Goal: Task Accomplishment & Management: Use online tool/utility

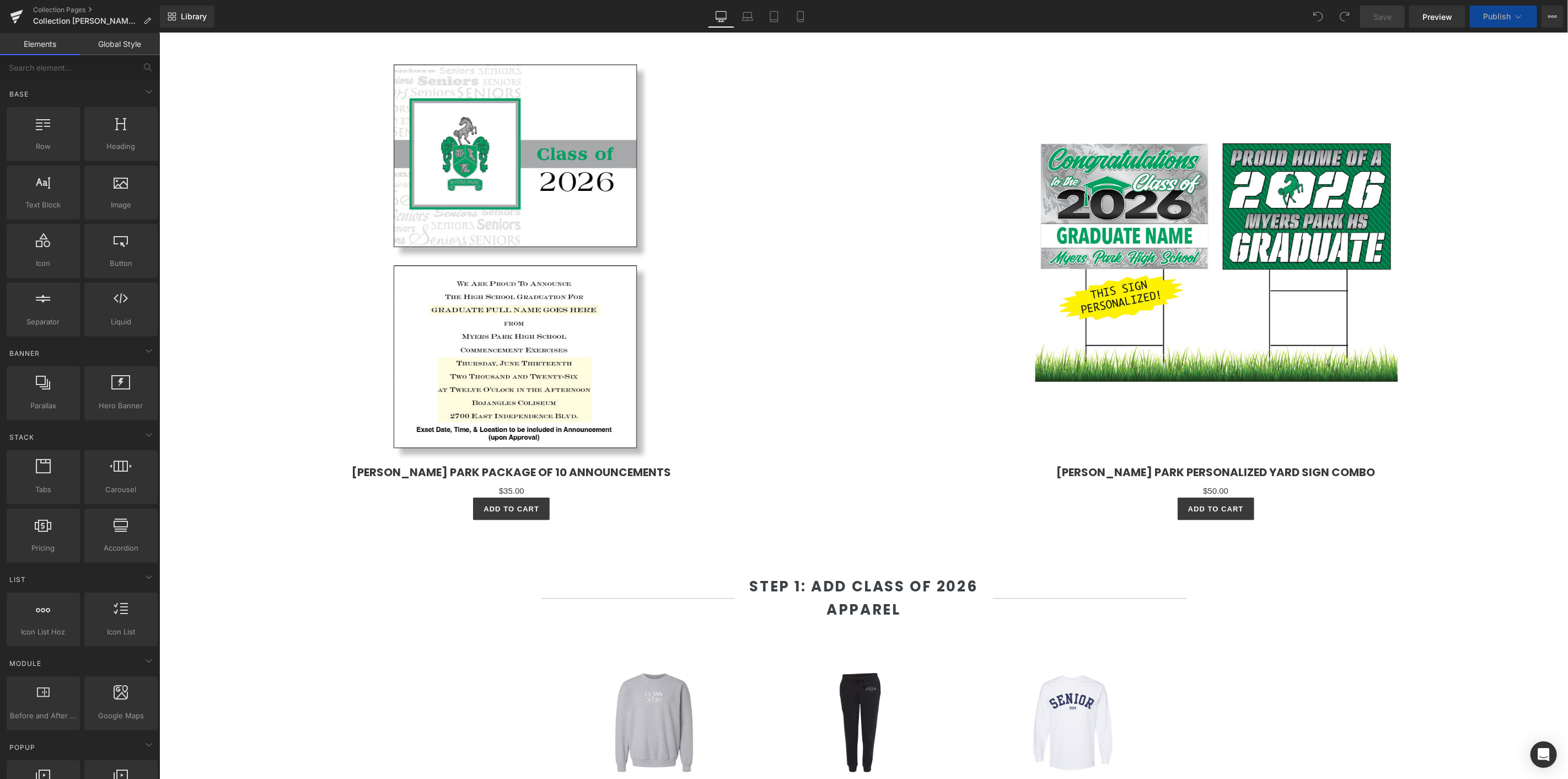
select select "M"
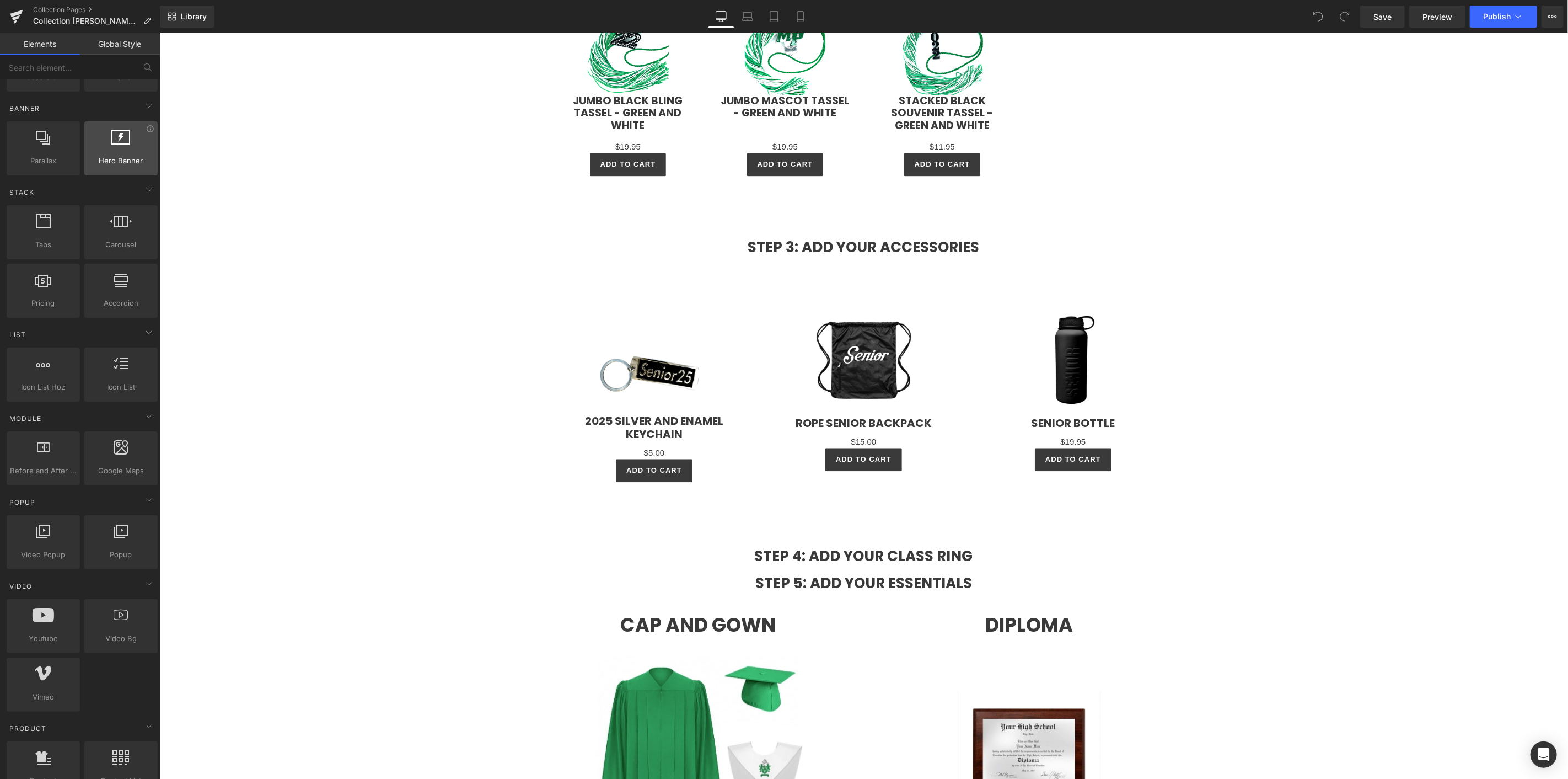
scroll to position [429, 0]
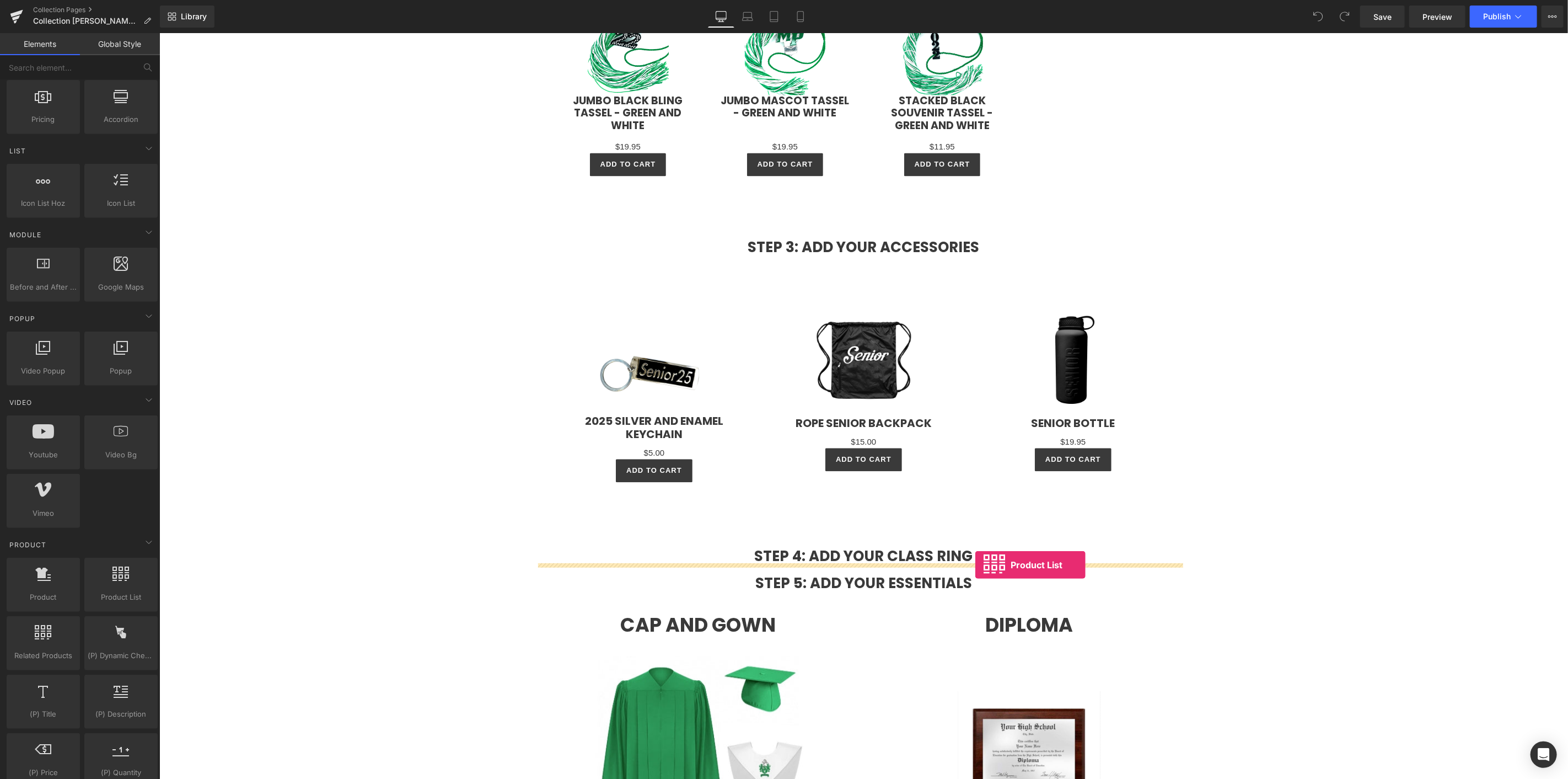
drag, startPoint x: 284, startPoint y: 621, endPoint x: 975, endPoint y: 565, distance: 693.3
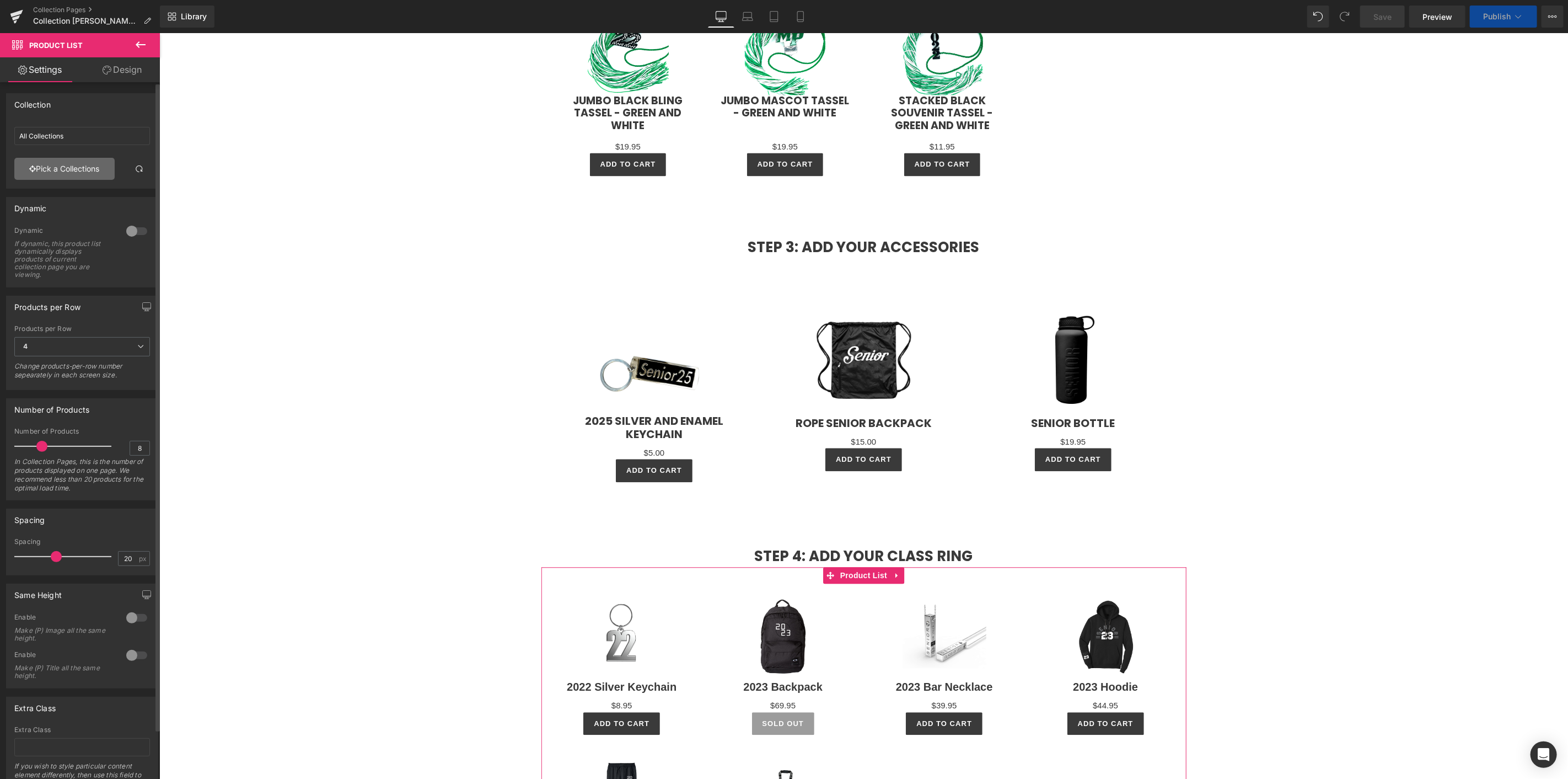
click at [74, 171] on link "Pick a Collections" at bounding box center [65, 169] width 100 height 22
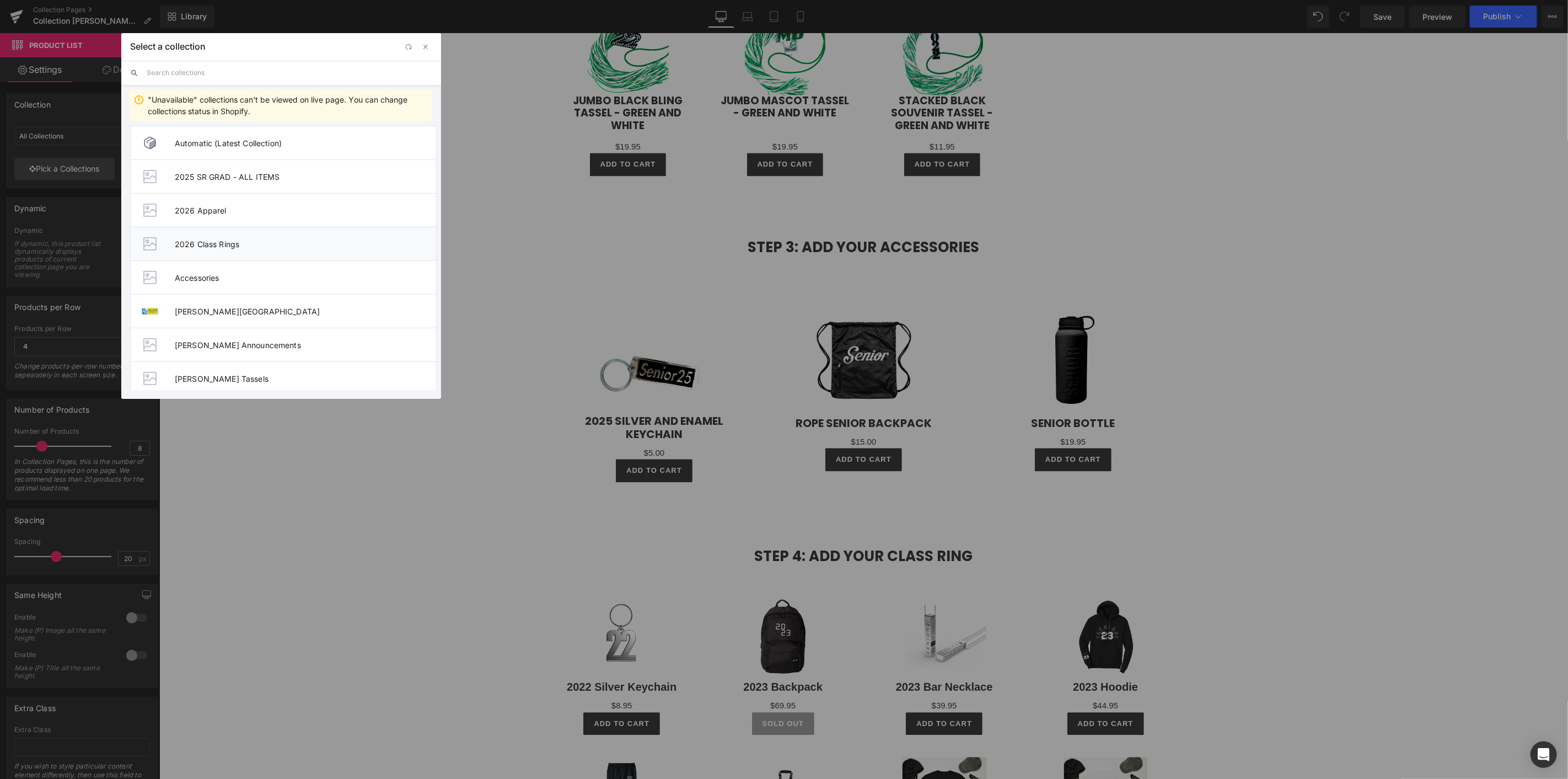
click at [220, 240] on span "2026 Class Rings" at bounding box center [305, 244] width 261 height 9
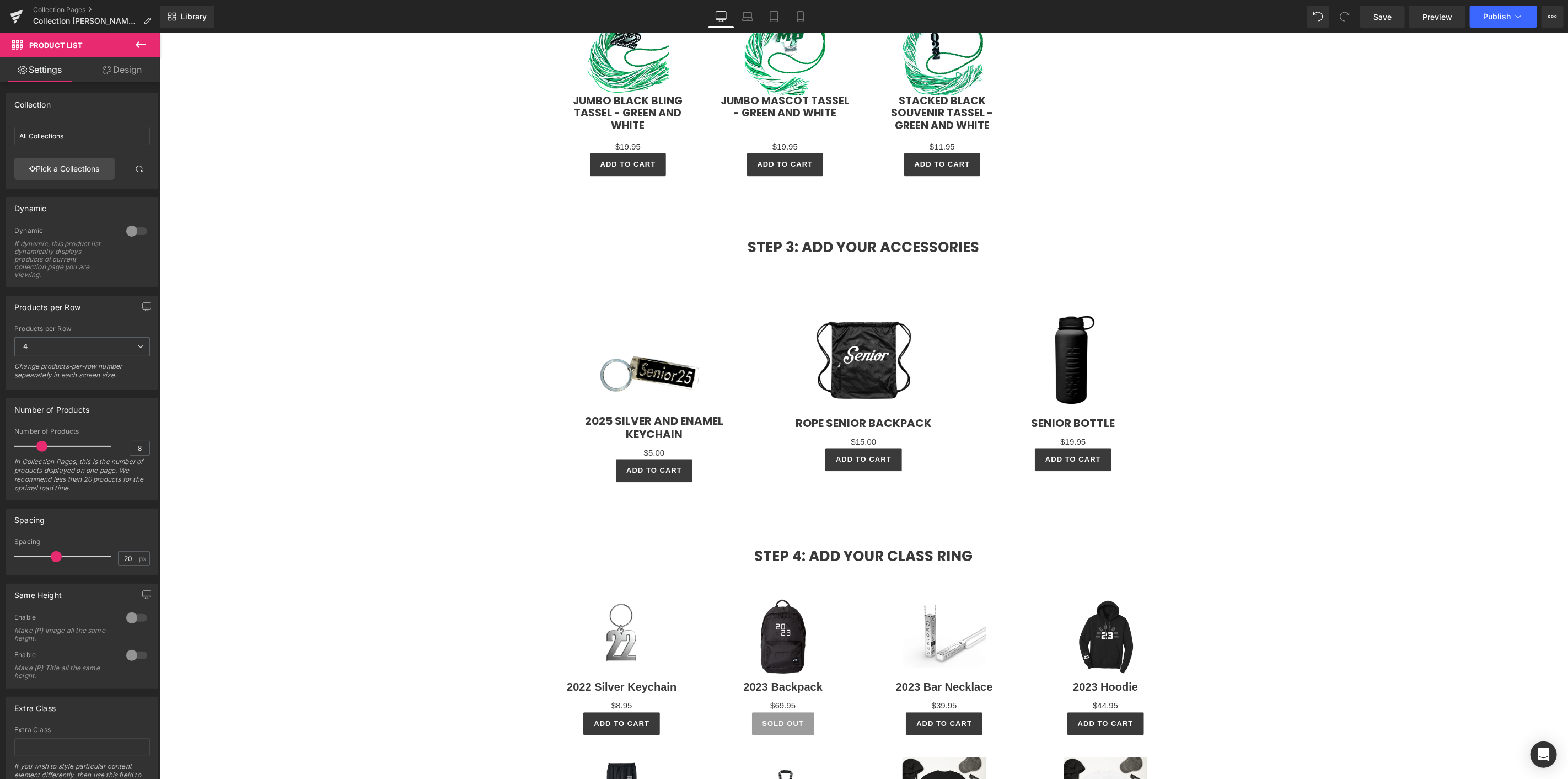
type input "2026 Class Rings"
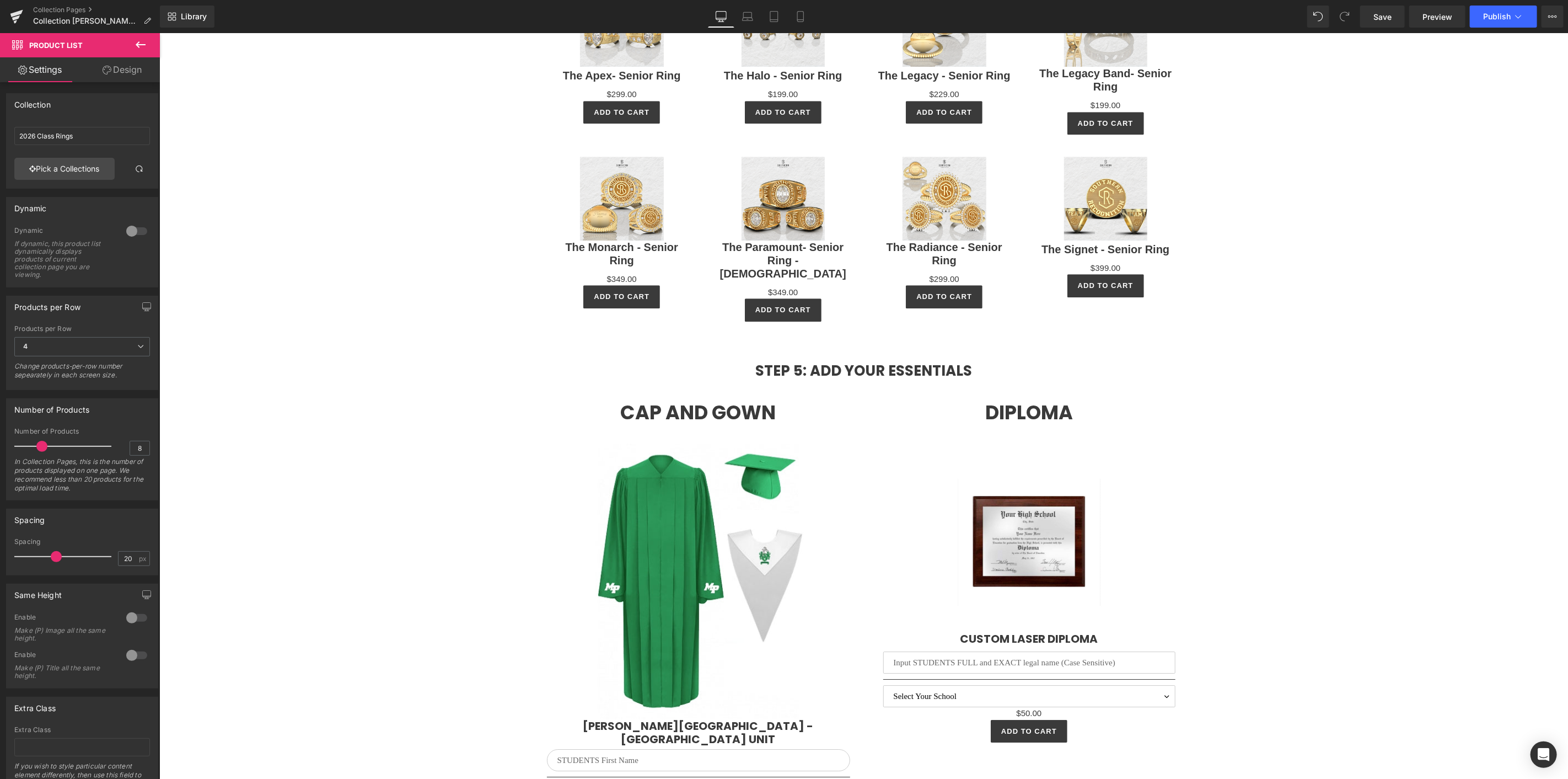
scroll to position [2665, 0]
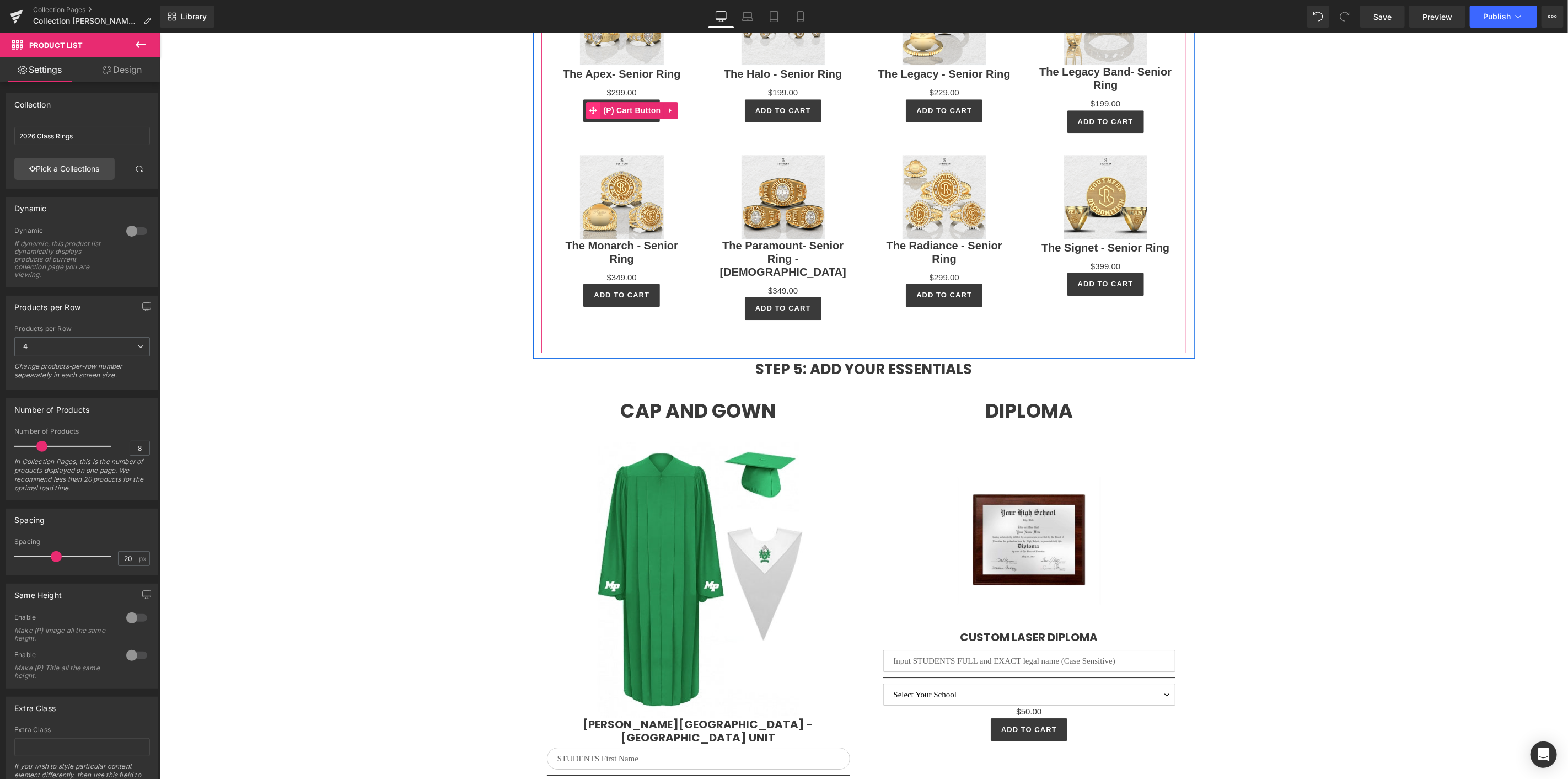
click at [591, 106] on icon at bounding box center [592, 110] width 8 height 9
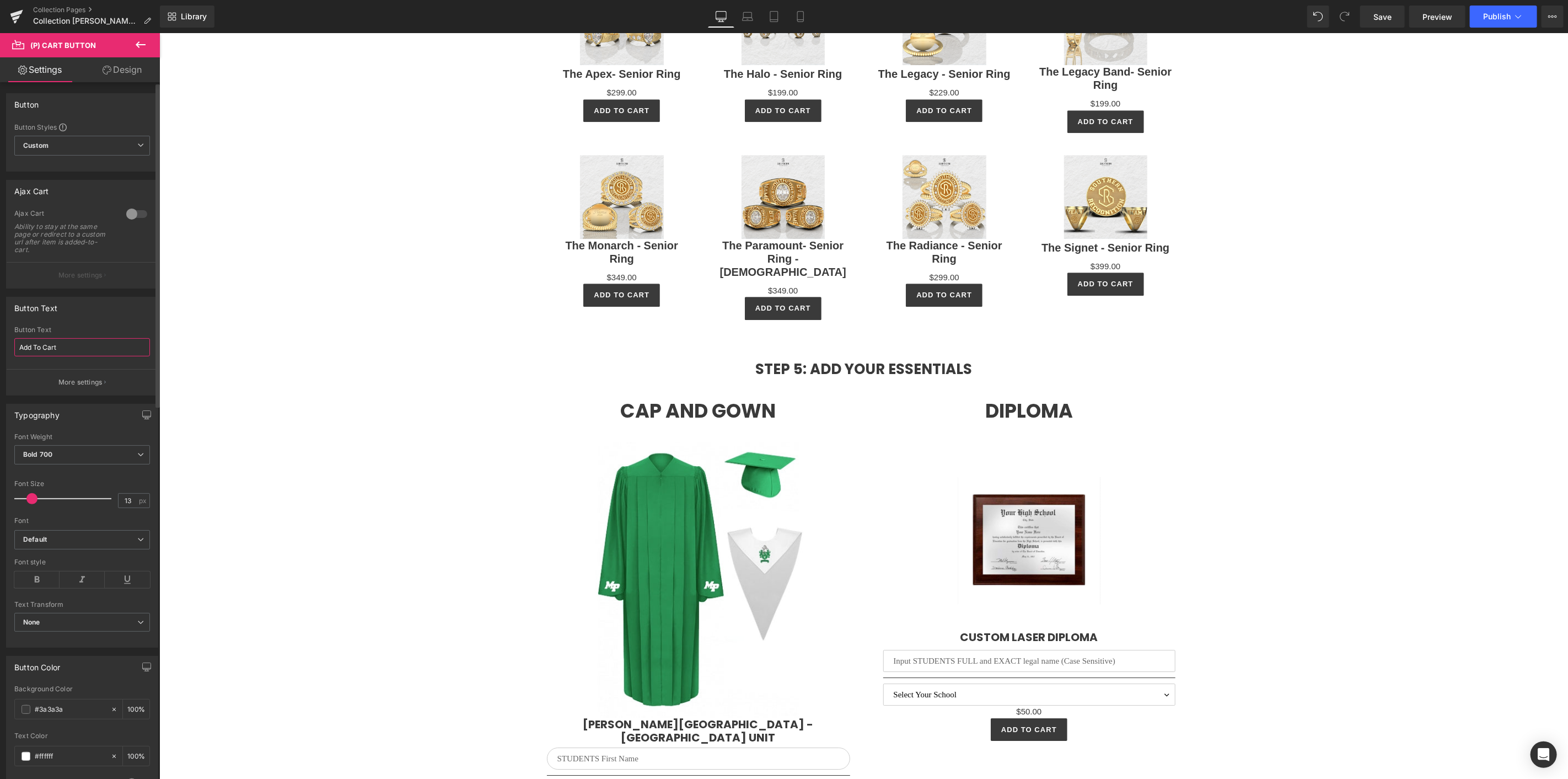
click at [73, 352] on input "Add To Cart" at bounding box center [82, 347] width 136 height 18
click at [75, 143] on span "Custom Setup Global Style" at bounding box center [82, 146] width 136 height 20
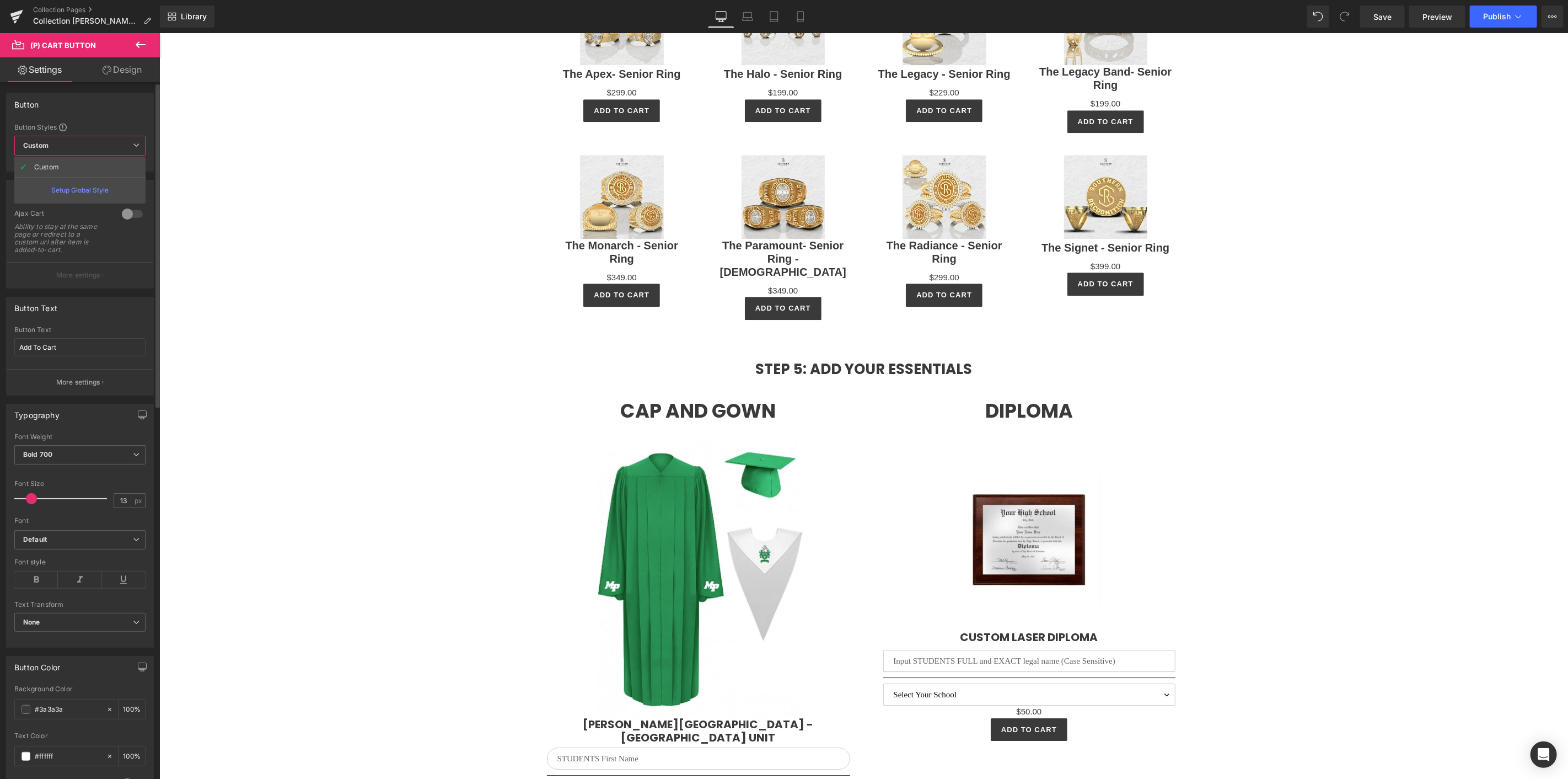
click at [75, 143] on span "Custom Setup Global Style" at bounding box center [80, 146] width 131 height 20
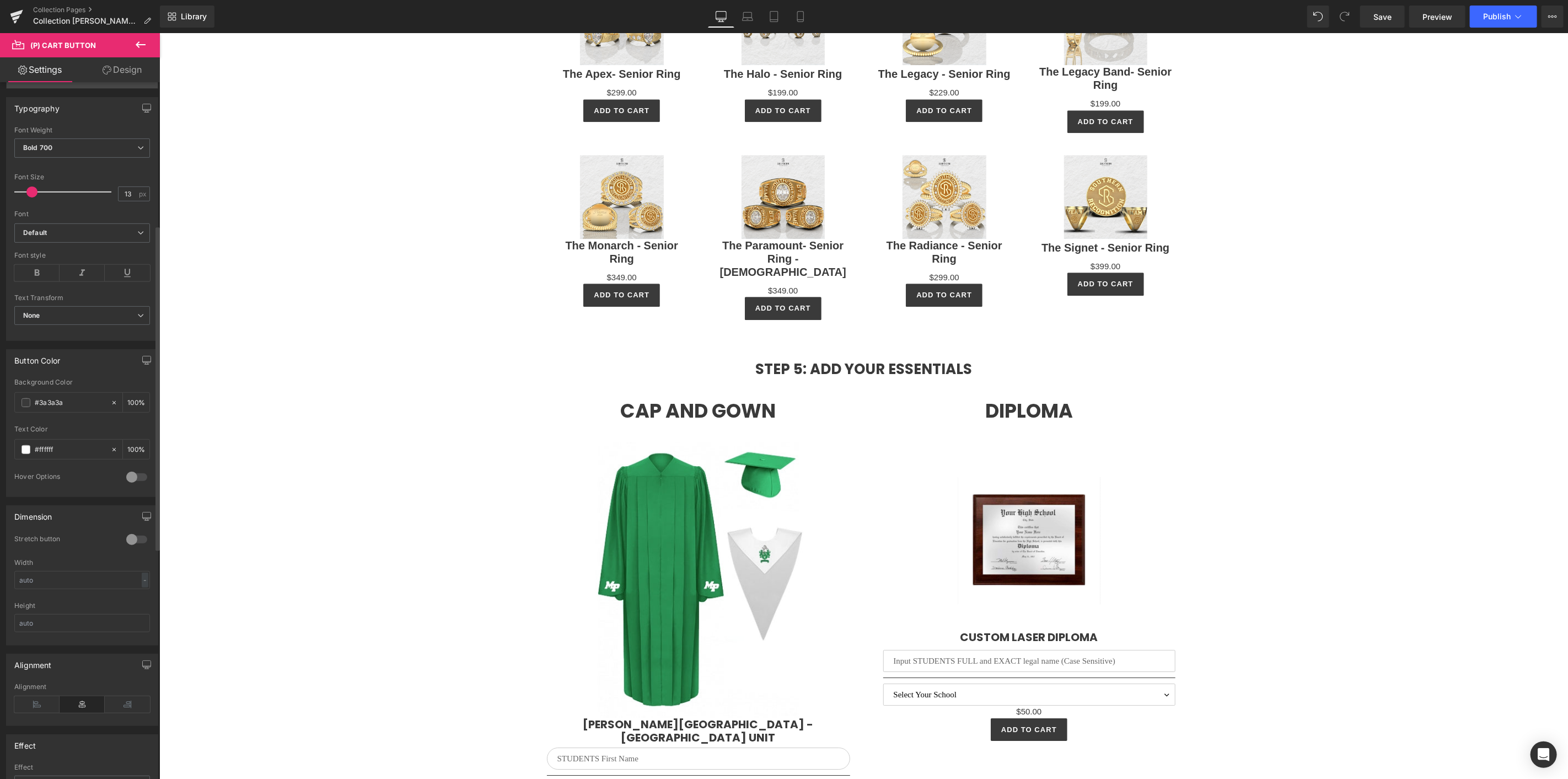
scroll to position [306, 0]
click at [135, 46] on icon at bounding box center [141, 44] width 13 height 13
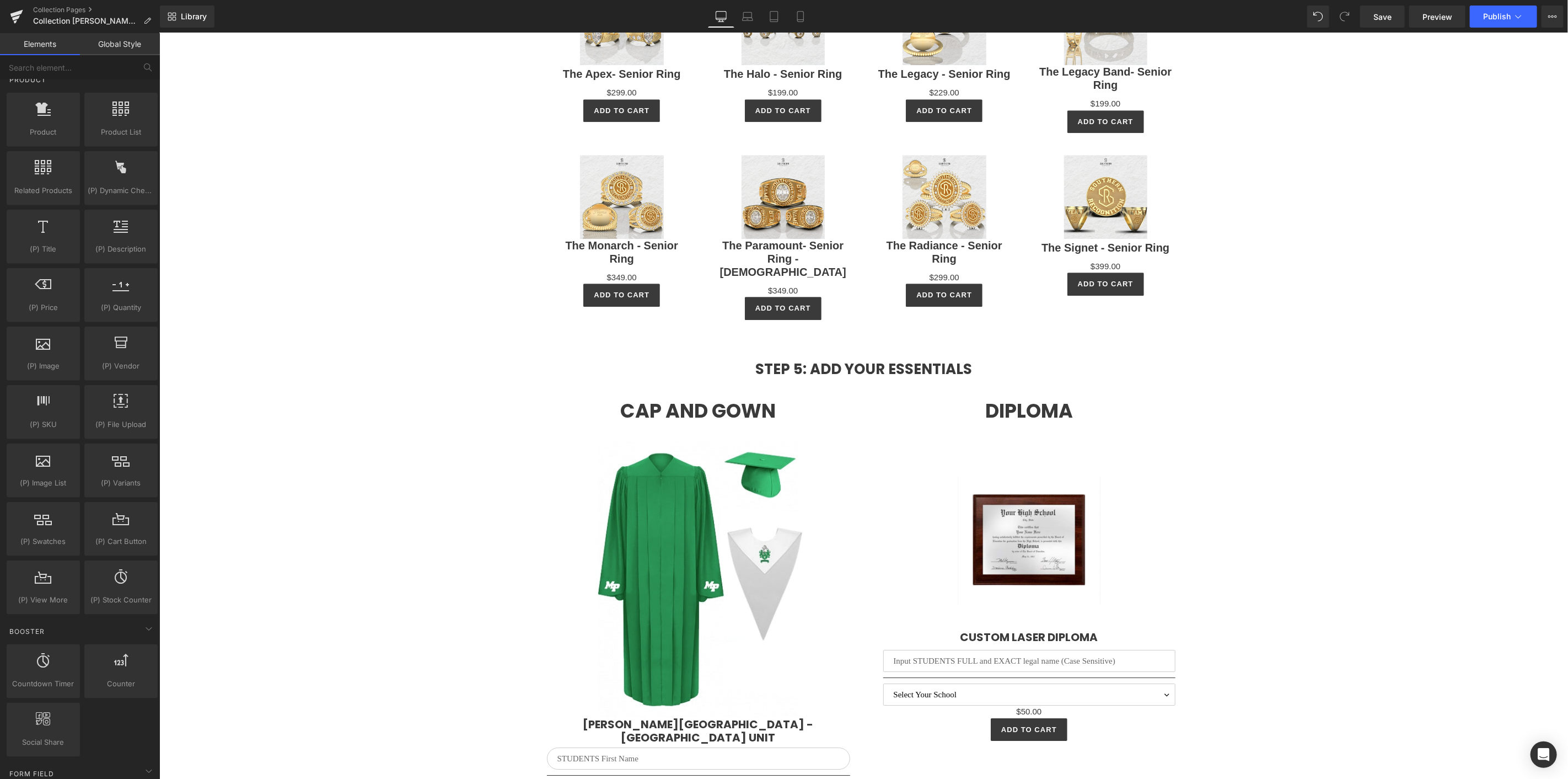
scroll to position [918, 0]
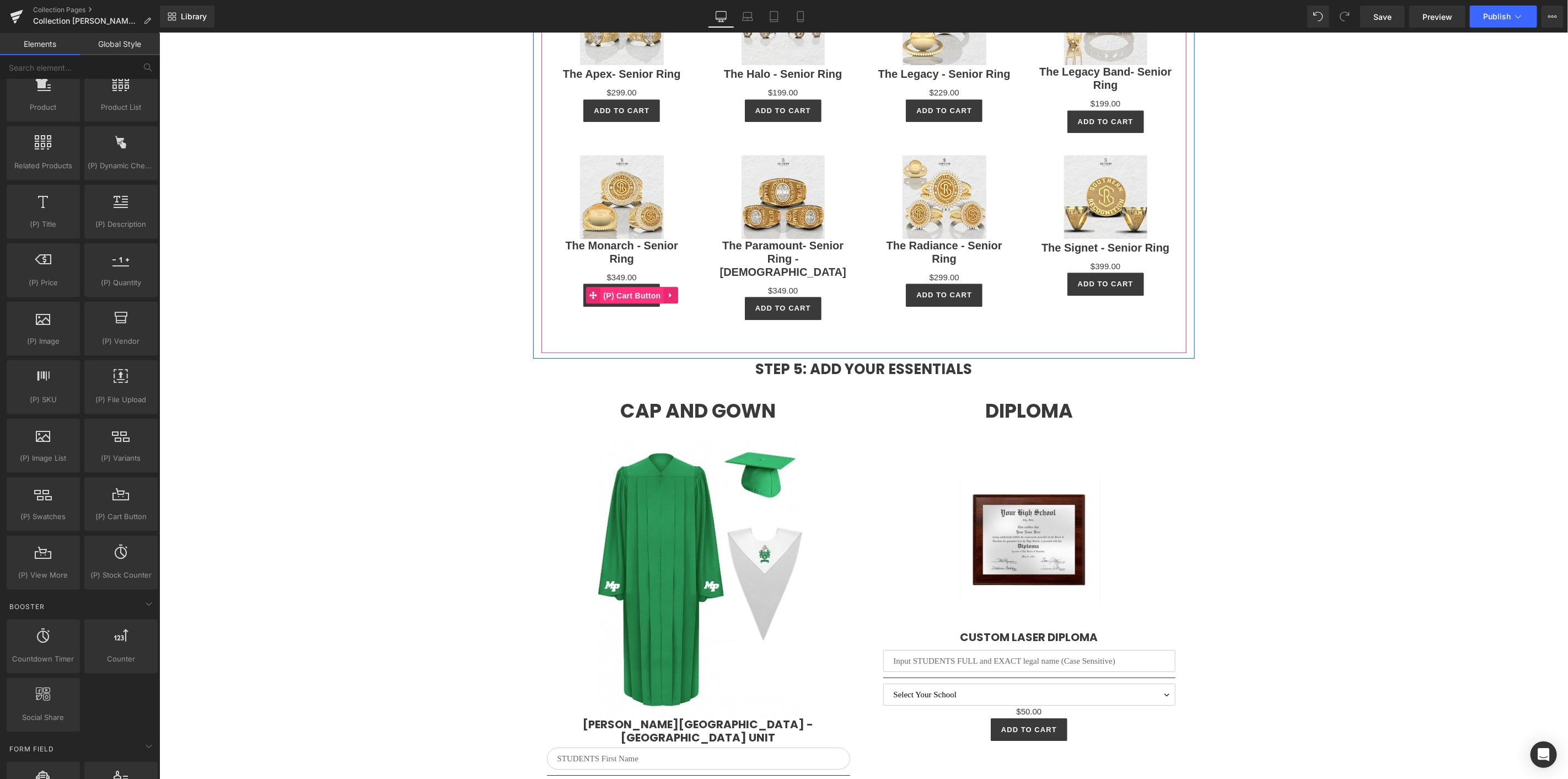
click at [619, 287] on span "(P) Cart Button" at bounding box center [631, 295] width 63 height 16
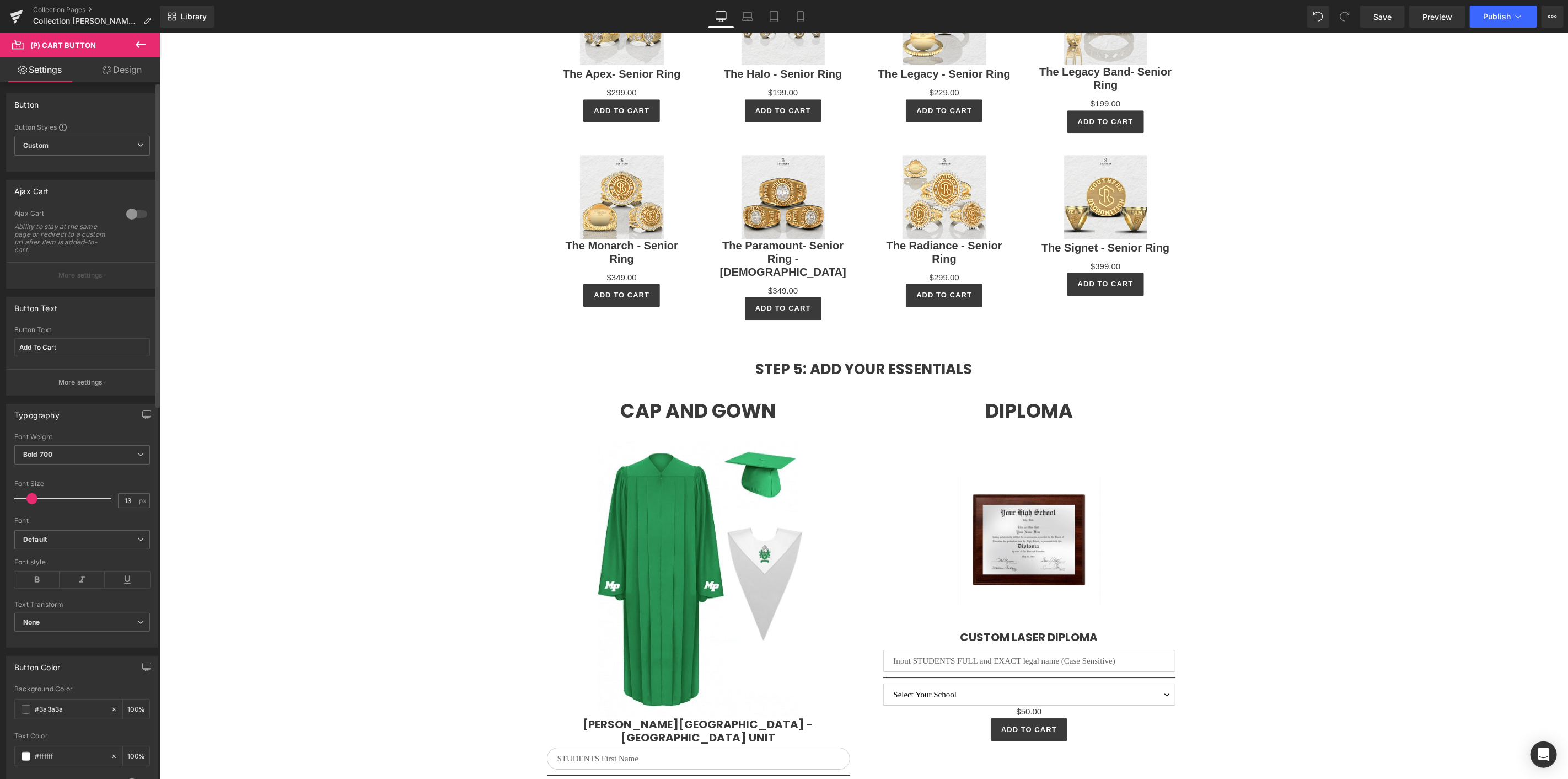
click at [125, 202] on div "Ajax Cart 0 Ajax Cart Ability to stay at the same page or redirect to a custom …" at bounding box center [82, 234] width 152 height 108
click at [127, 208] on div at bounding box center [136, 214] width 26 height 18
click at [96, 282] on button "More settings" at bounding box center [82, 275] width 151 height 26
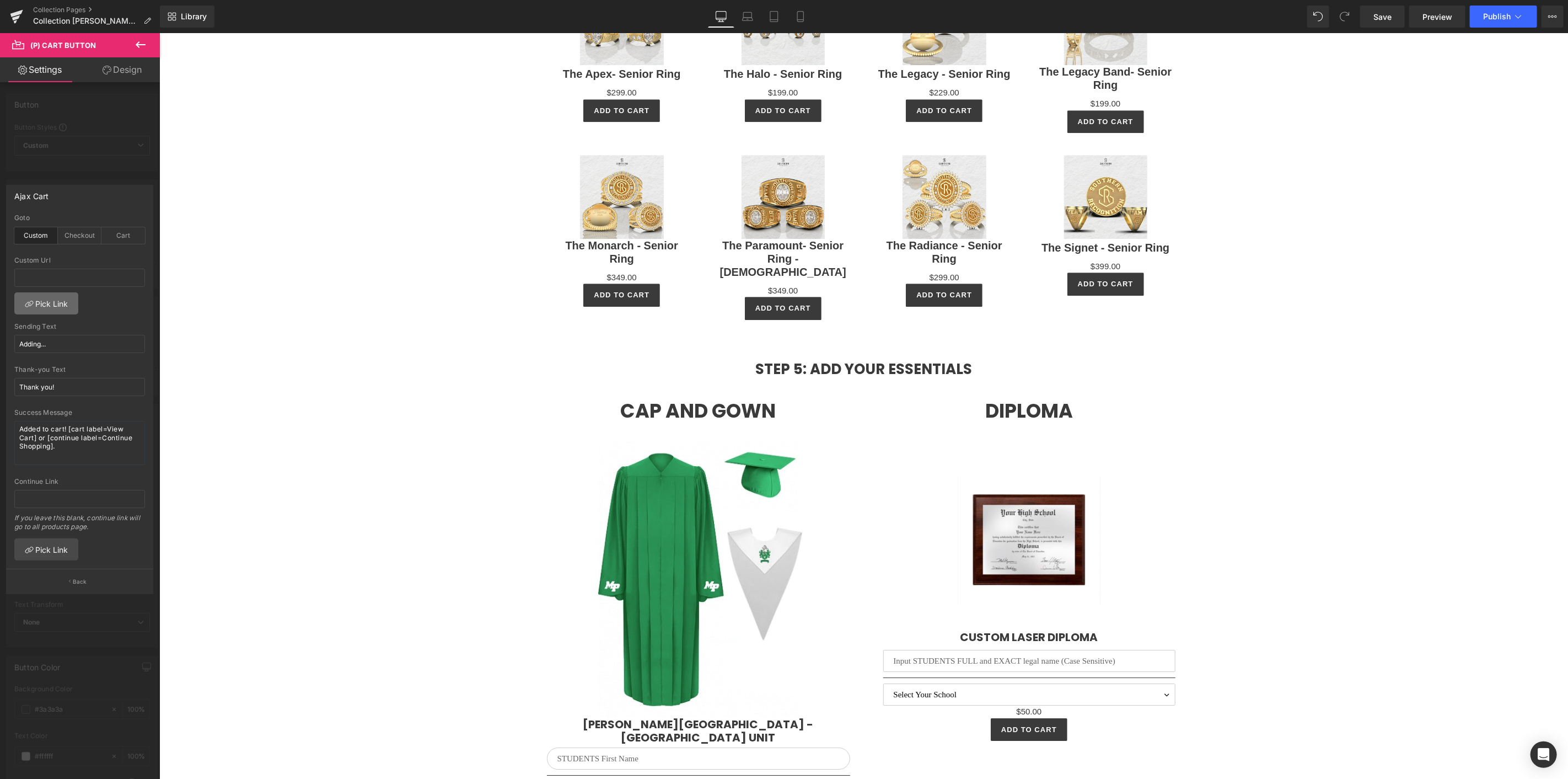
click at [51, 306] on link "Pick Link" at bounding box center [46, 303] width 64 height 22
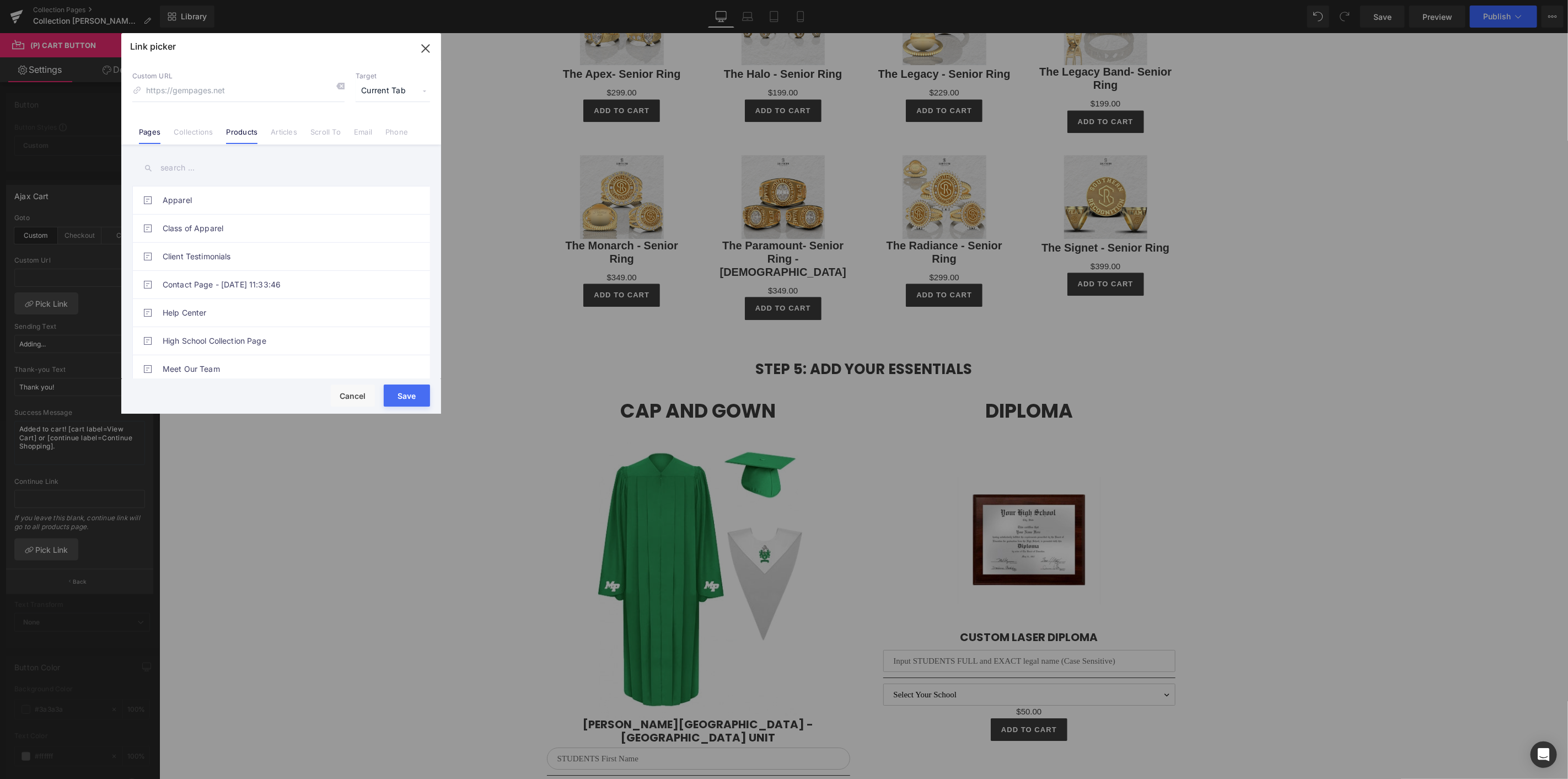
click at [236, 124] on li "Products" at bounding box center [241, 128] width 44 height 19
click at [433, 55] on icon "button" at bounding box center [425, 48] width 18 height 18
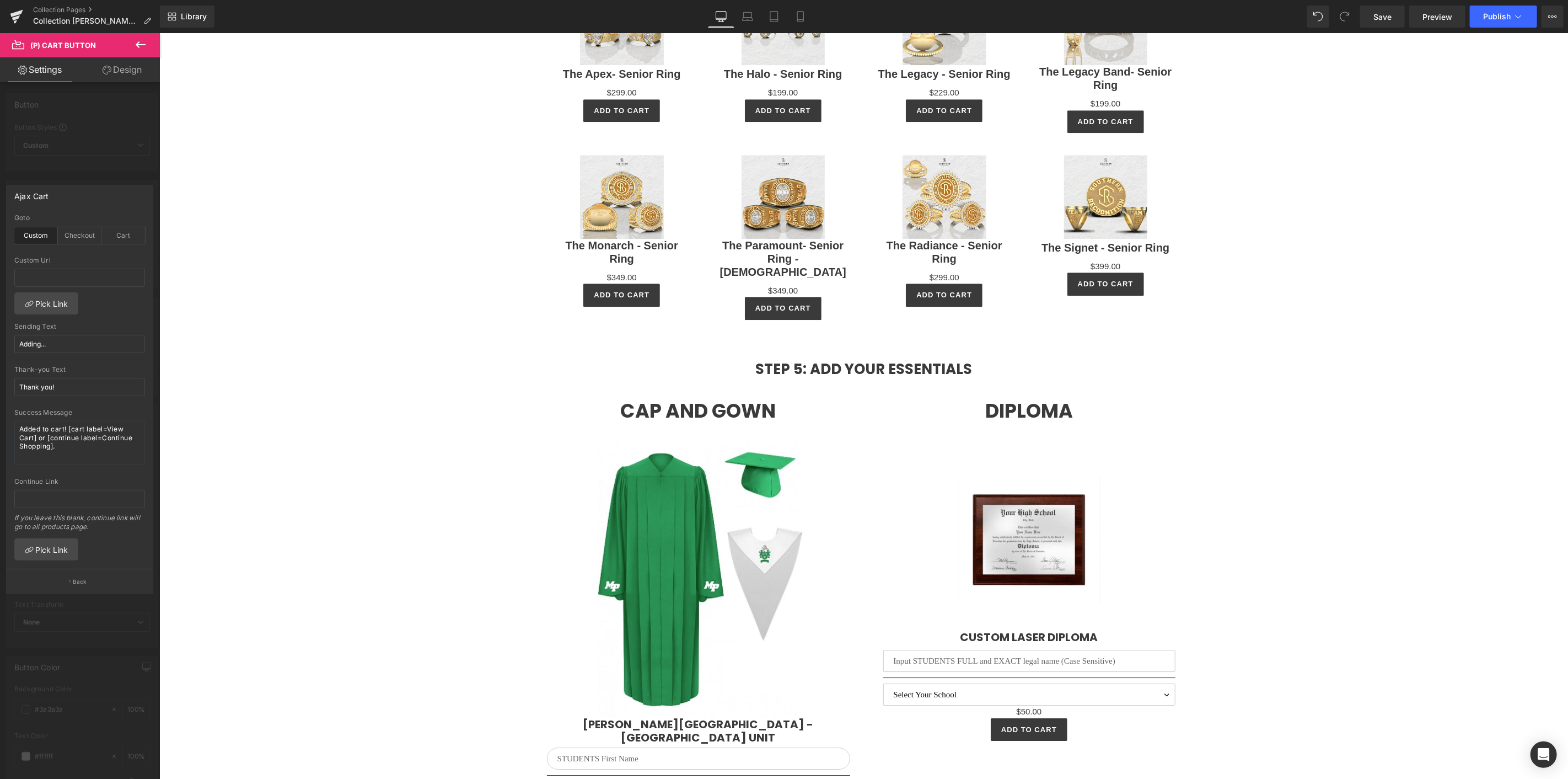
drag, startPoint x: 588, startPoint y: 449, endPoint x: 588, endPoint y: 434, distance: 15.0
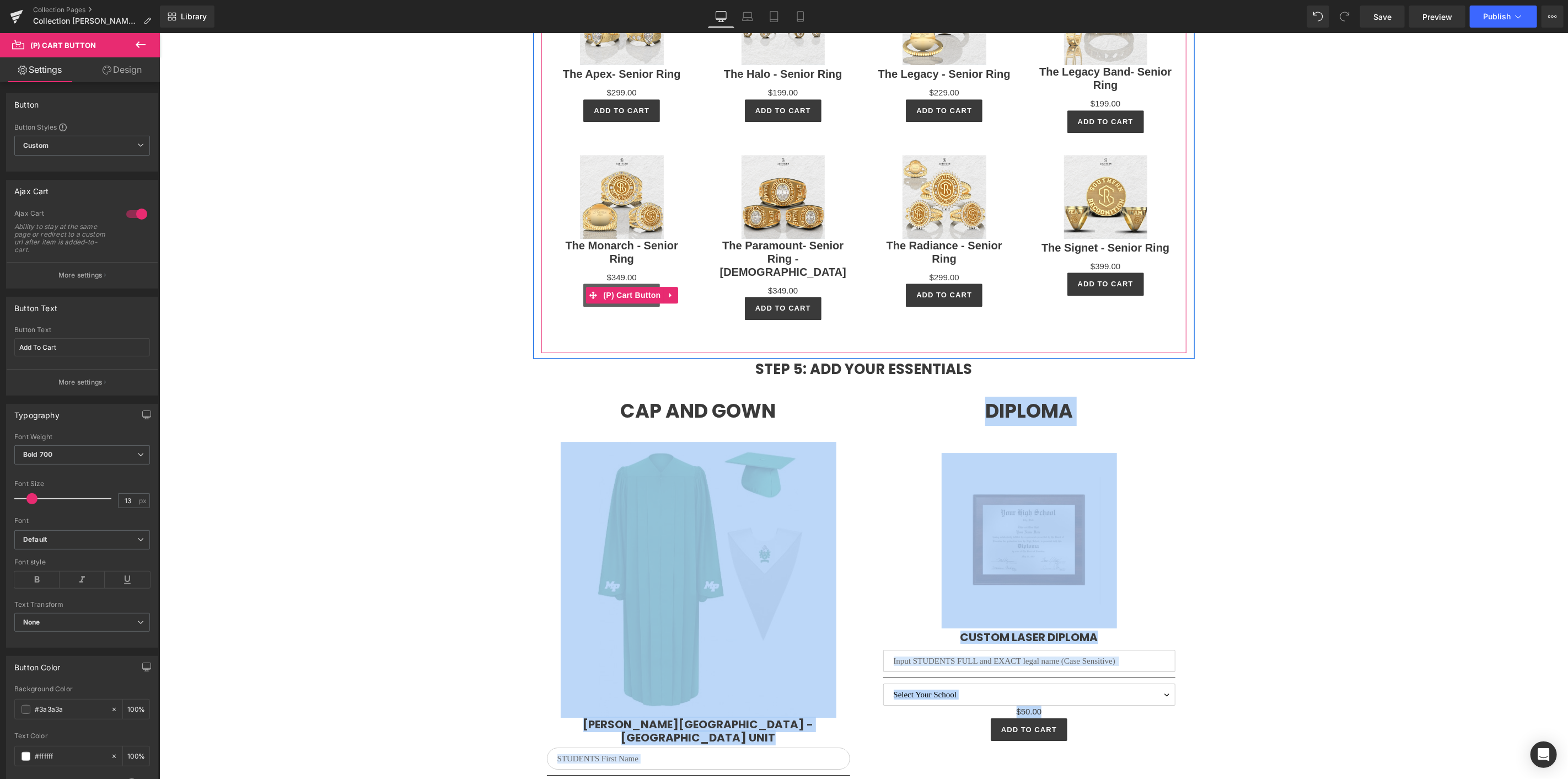
click at [604, 287] on span "(P) Cart Button" at bounding box center [631, 294] width 63 height 16
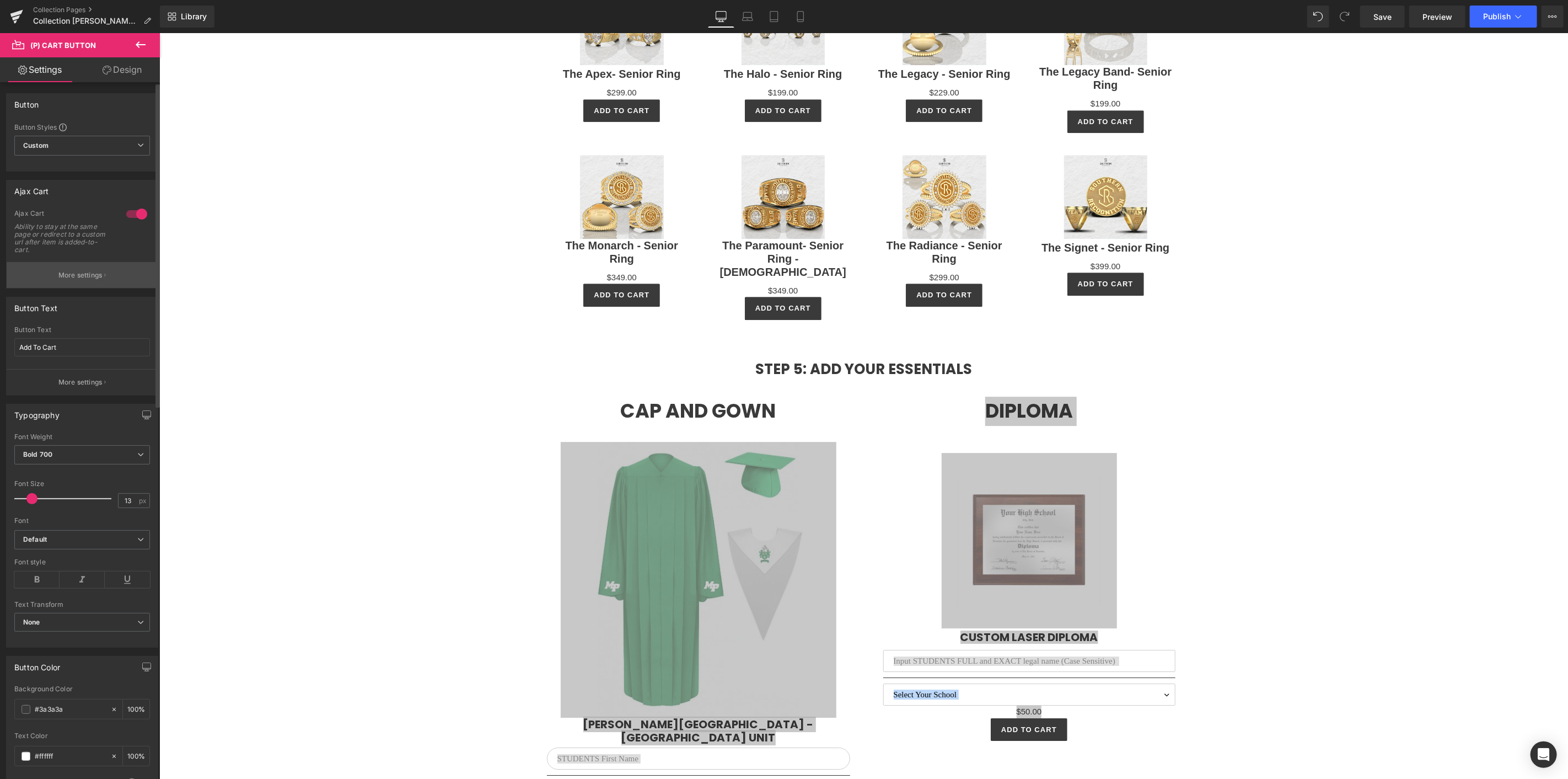
click at [88, 270] on p "More settings" at bounding box center [80, 275] width 44 height 10
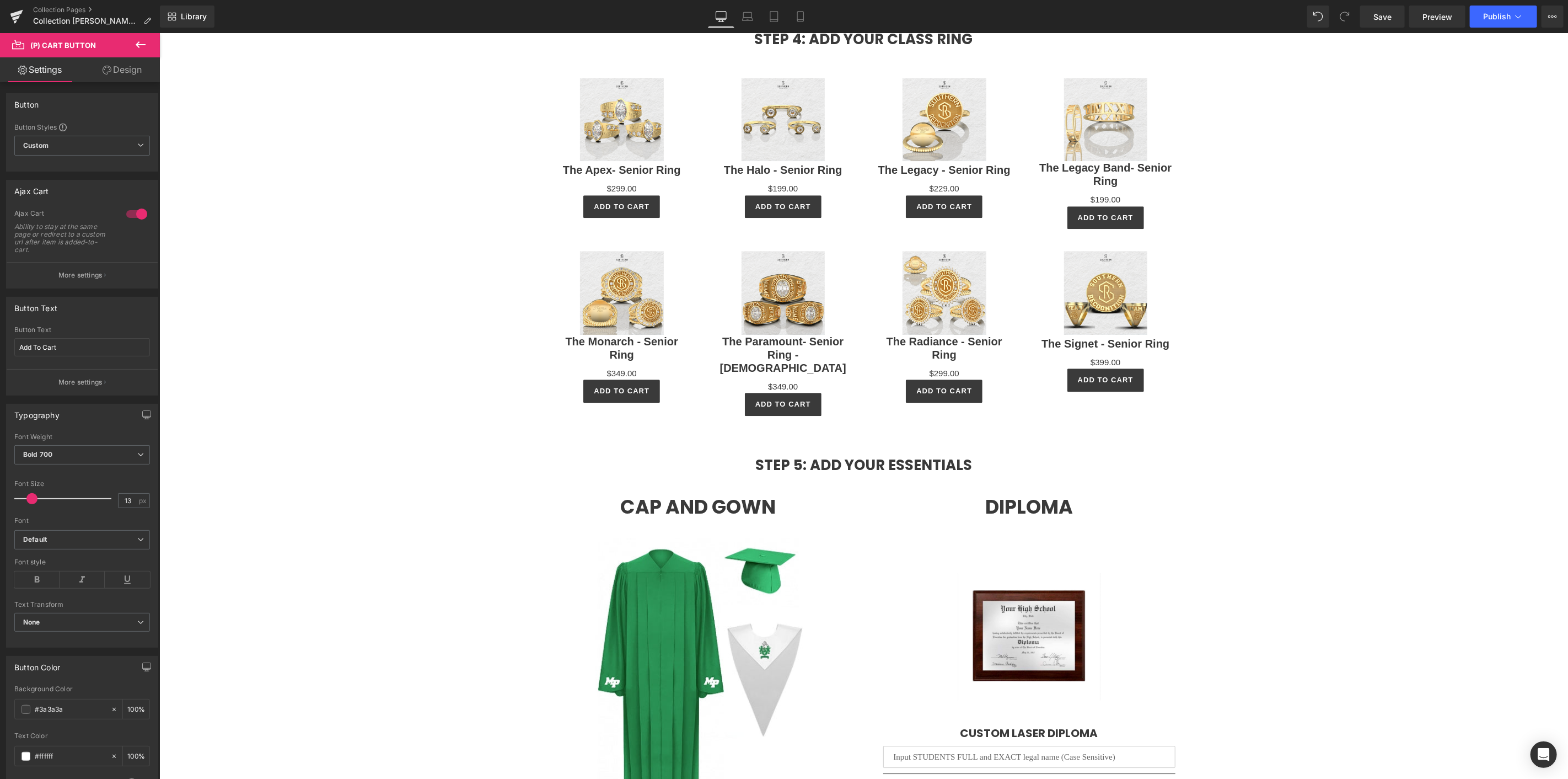
scroll to position [2543, 0]
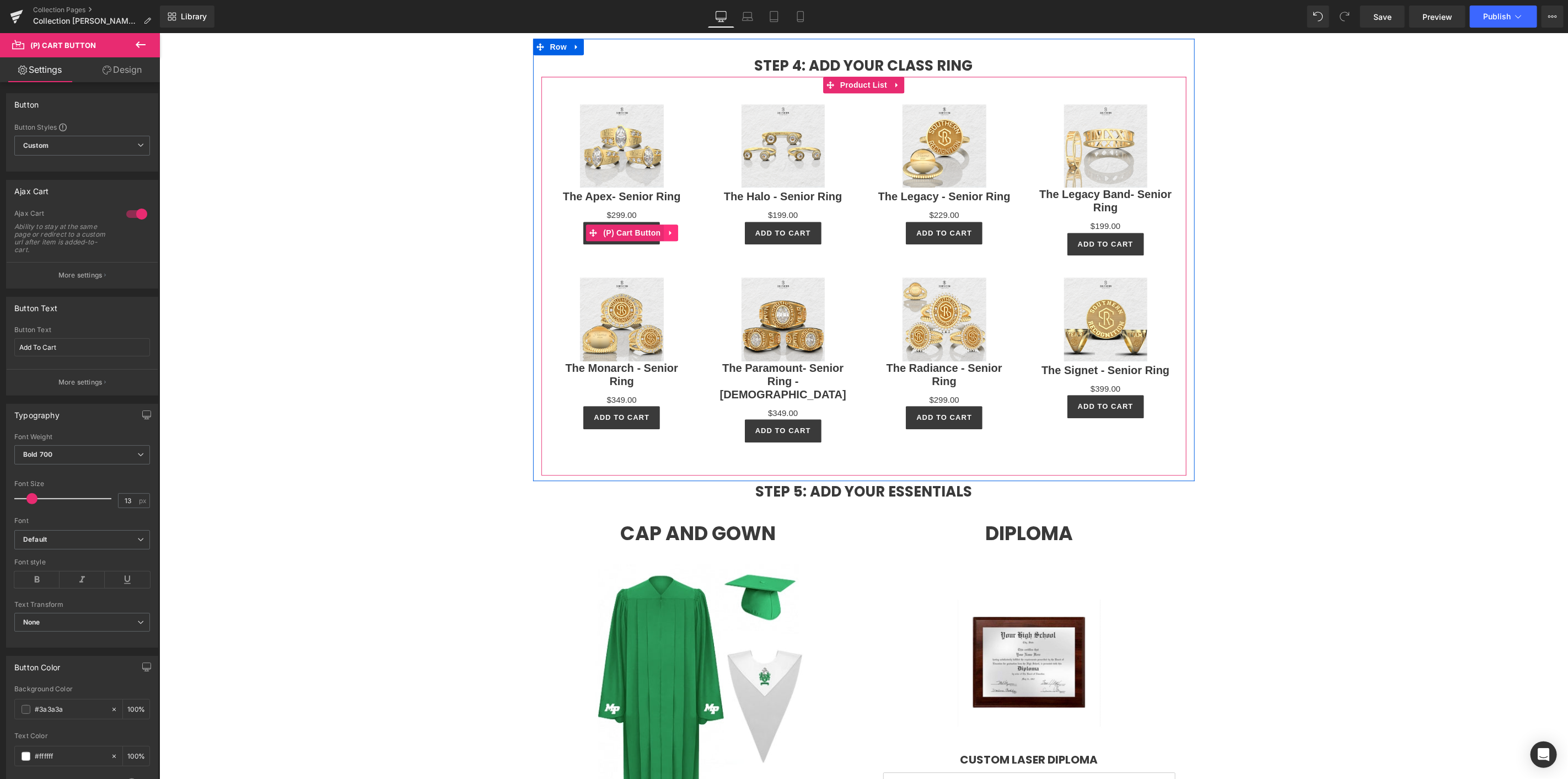
click at [663, 224] on link at bounding box center [671, 232] width 15 height 16
click at [676, 231] on icon at bounding box center [677, 233] width 8 height 9
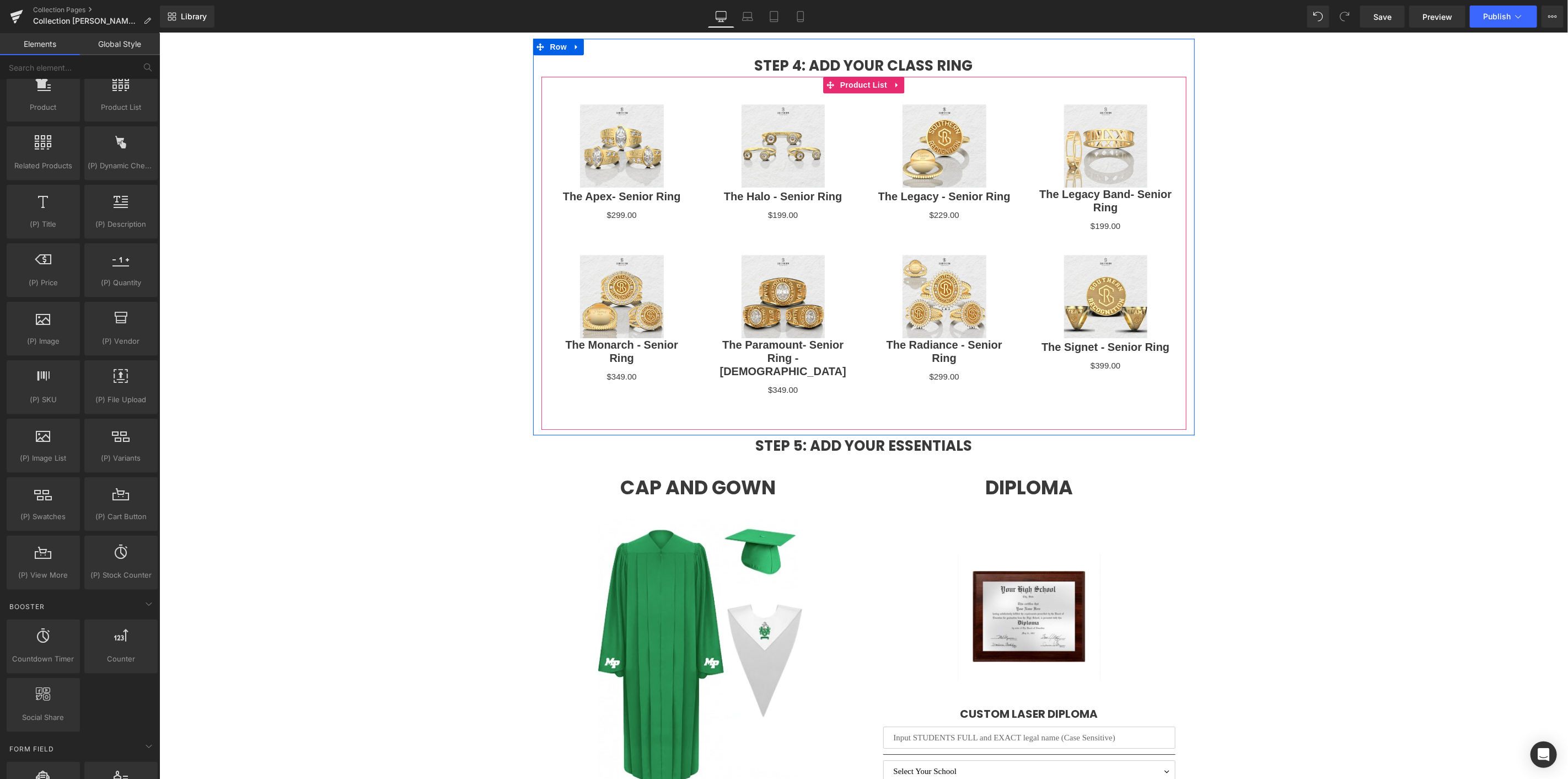
scroll to position [2481, 0]
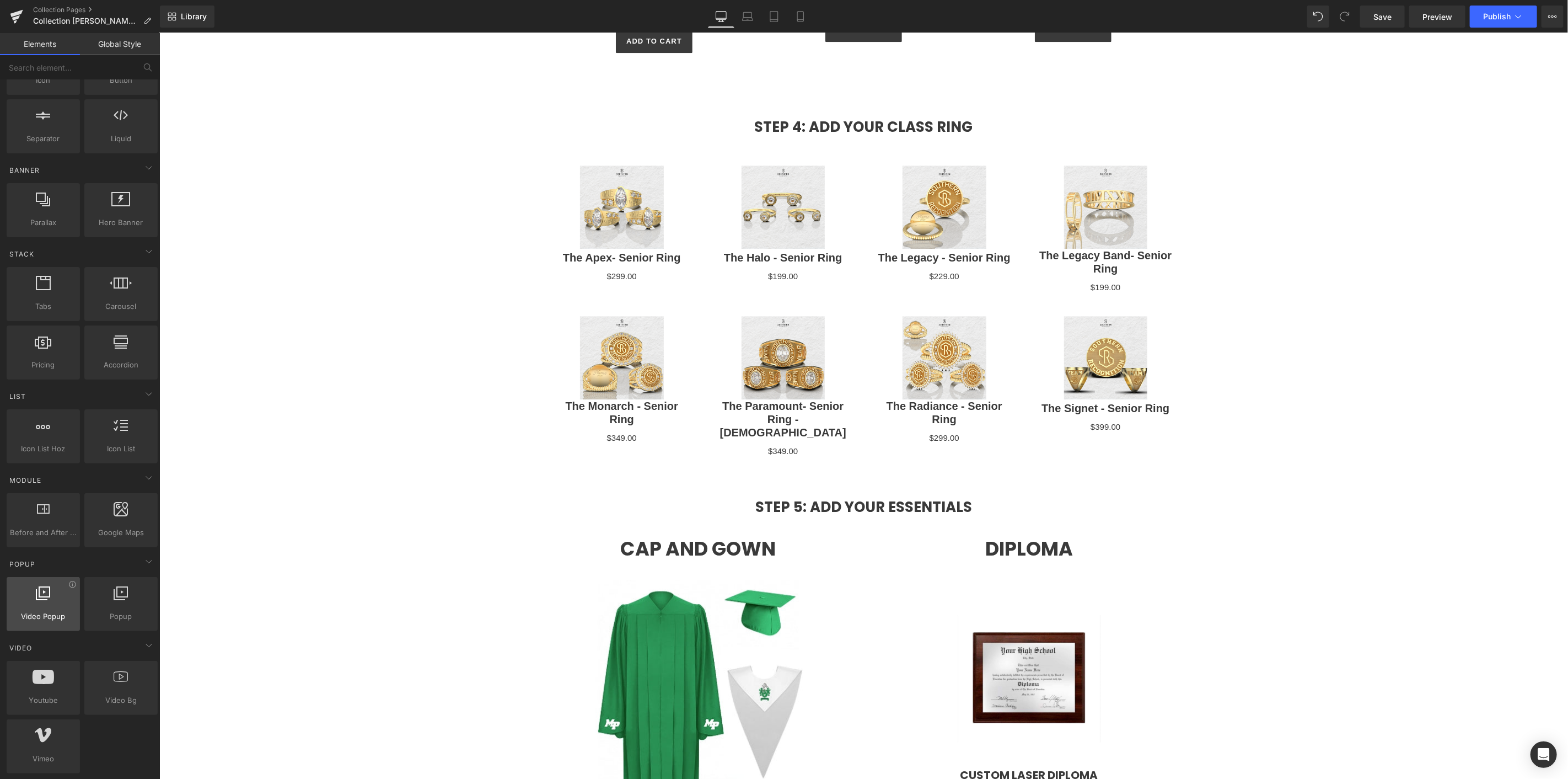
scroll to position [0, 0]
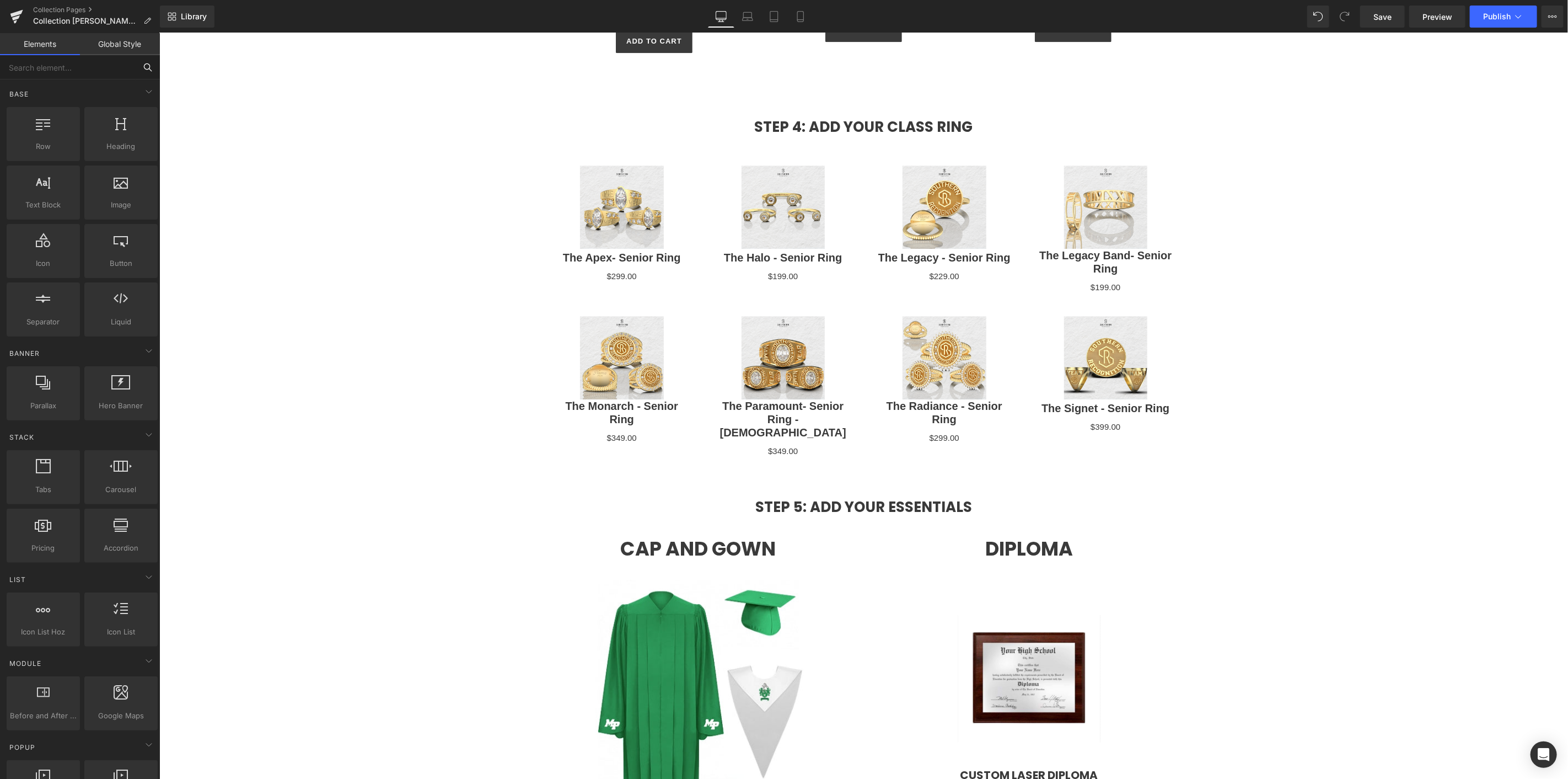
click at [90, 72] on input "text" at bounding box center [68, 68] width 136 height 24
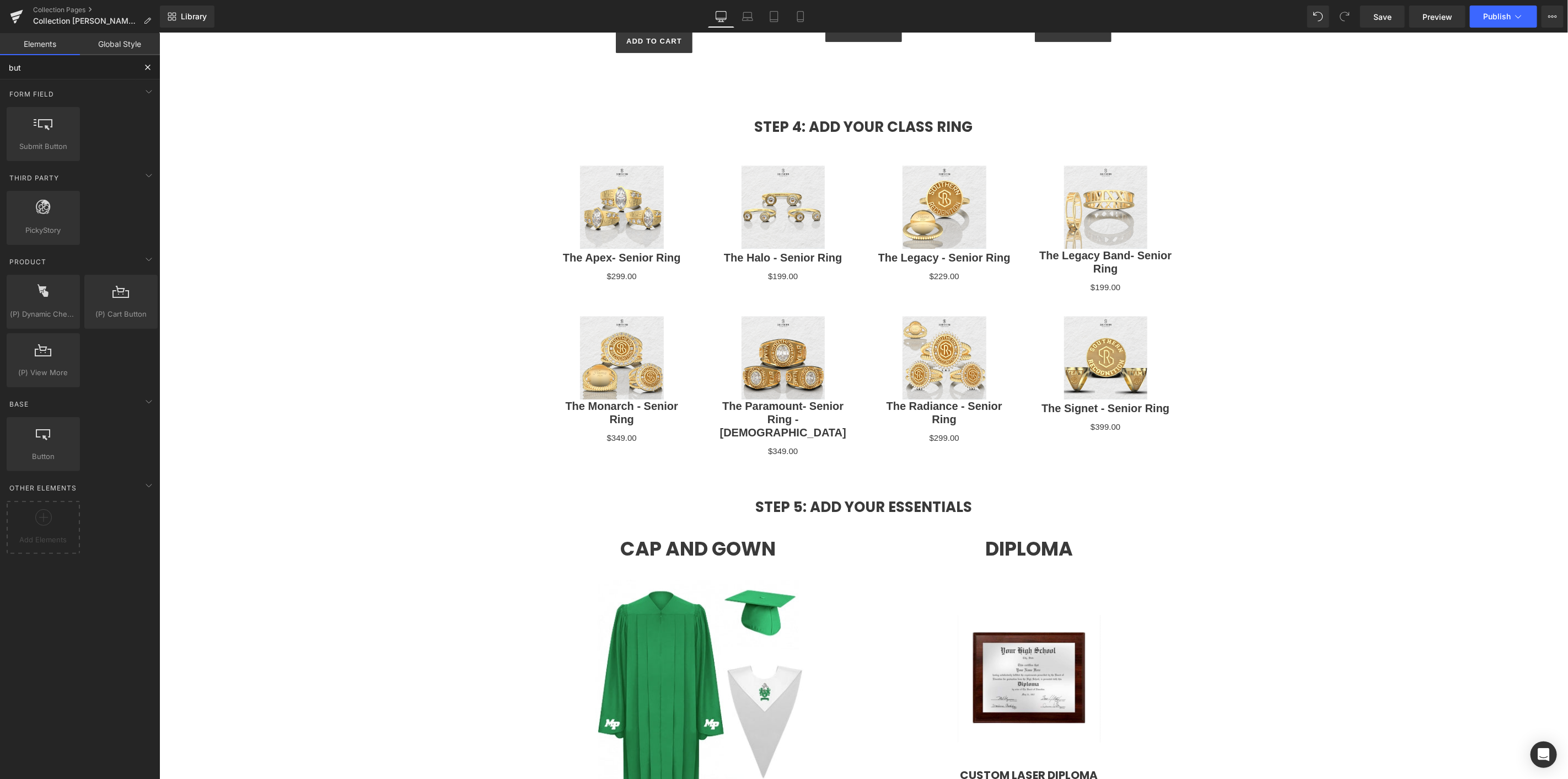
type input "butt"
click at [71, 278] on icon at bounding box center [72, 281] width 7 height 7
click at [72, 342] on div at bounding box center [43, 354] width 67 height 25
click at [72, 337] on icon at bounding box center [72, 341] width 9 height 9
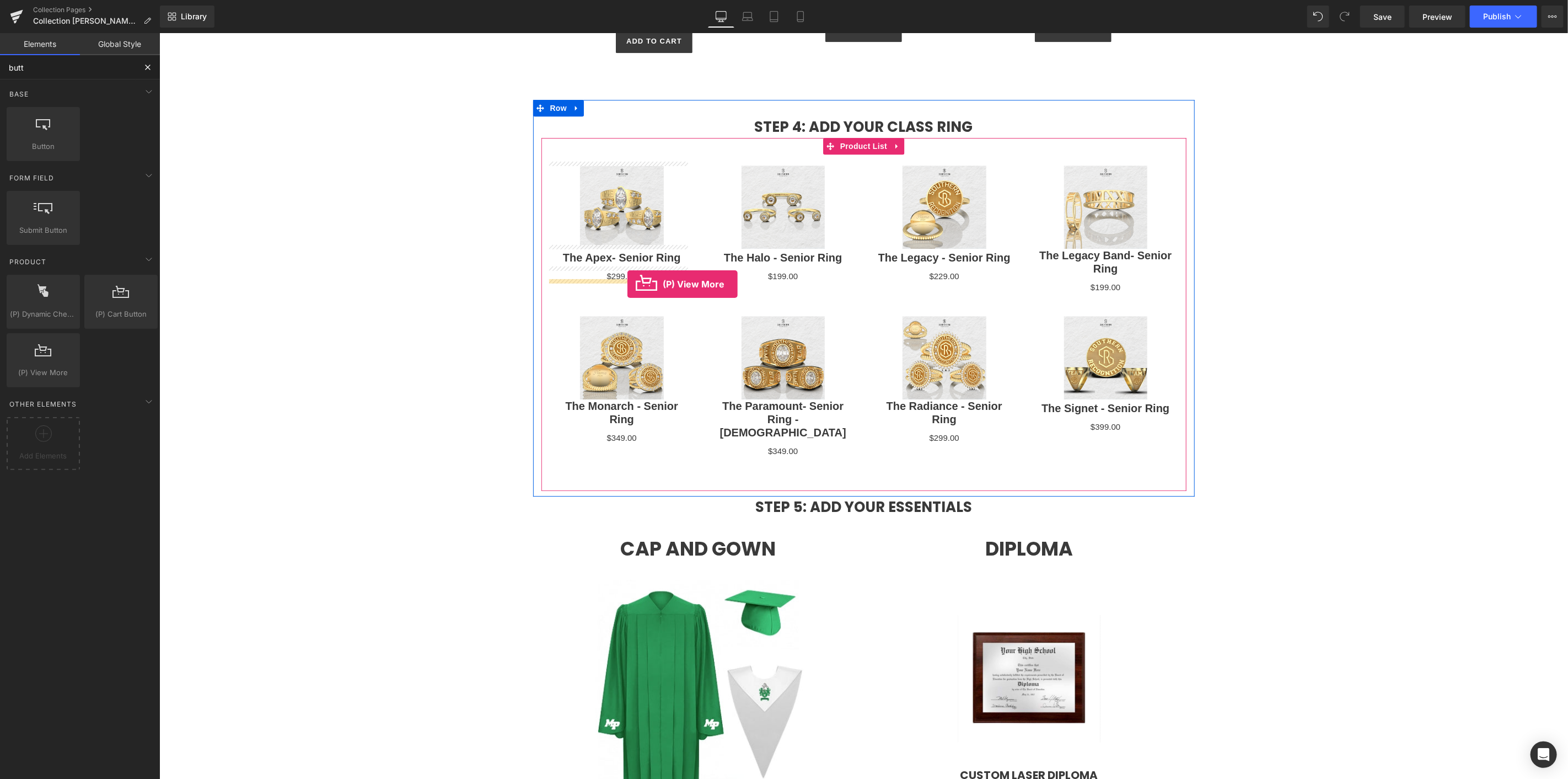
drag, startPoint x: 186, startPoint y: 387, endPoint x: 627, endPoint y: 284, distance: 452.9
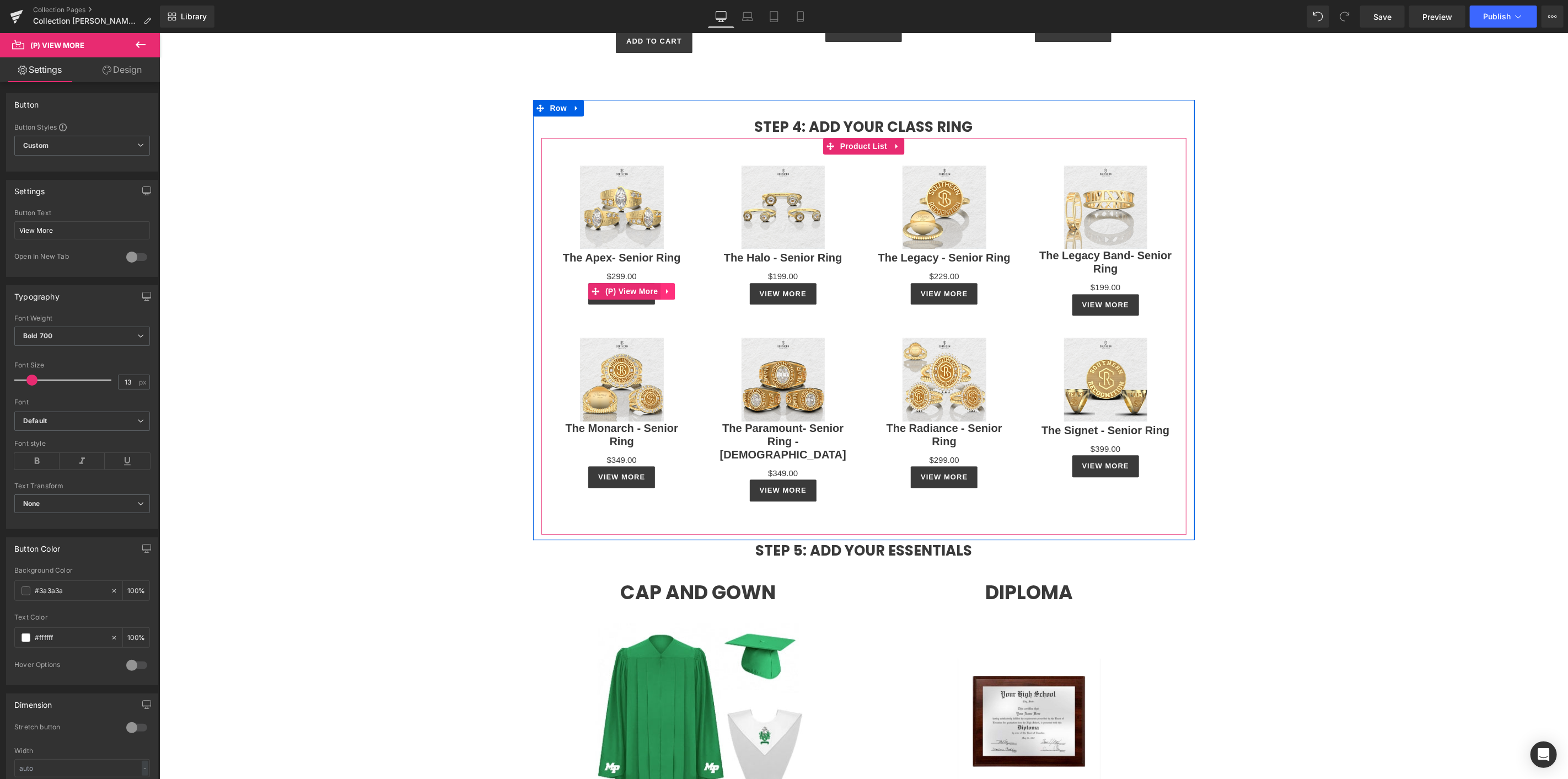
click at [663, 289] on icon at bounding box center [667, 291] width 8 height 9
click at [602, 285] on span "(P) View More" at bounding box center [631, 291] width 58 height 16
click at [667, 285] on link at bounding box center [667, 291] width 15 height 16
click at [671, 287] on icon at bounding box center [674, 291] width 8 height 8
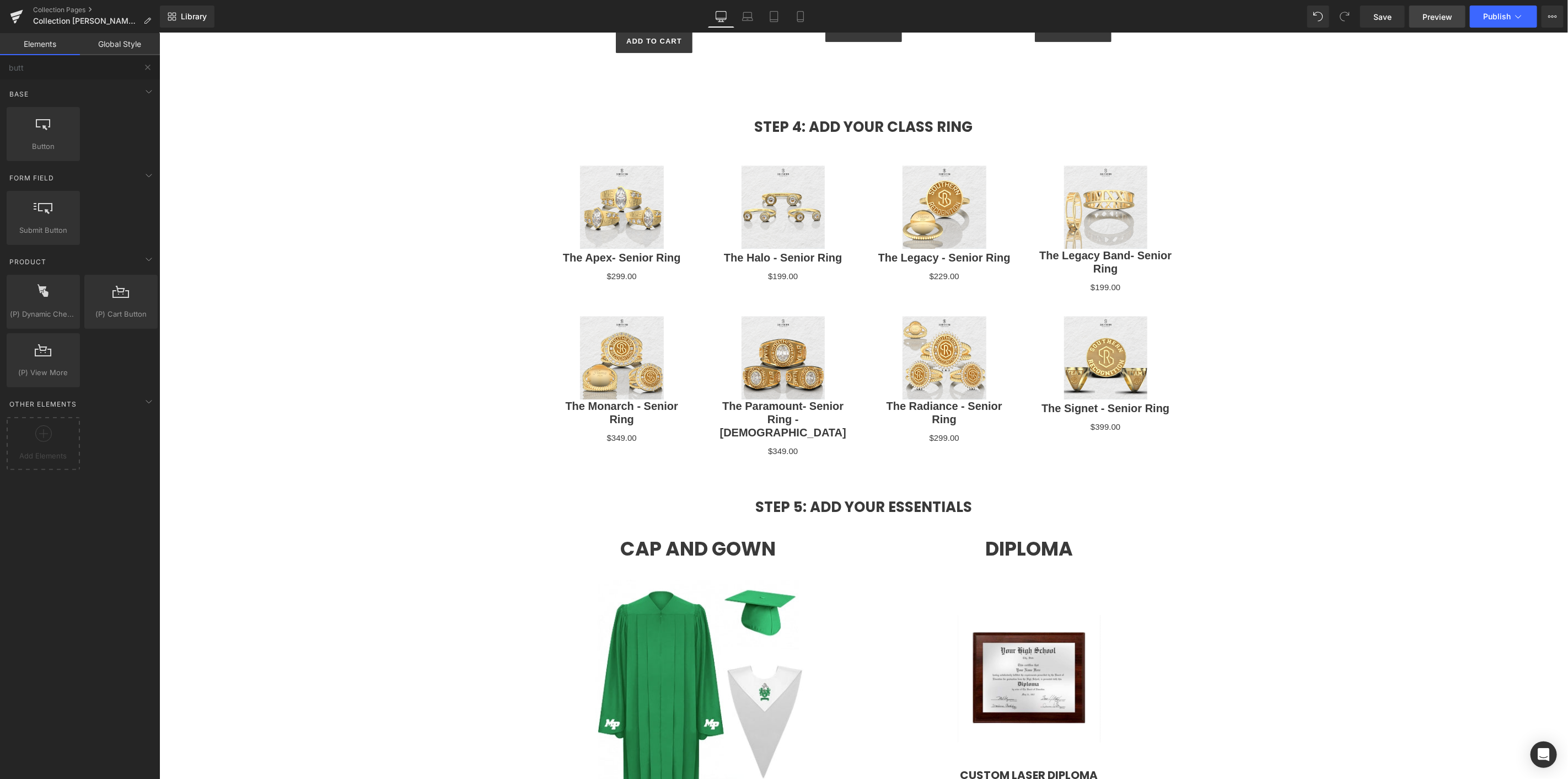
click at [1429, 5] on link "Preview" at bounding box center [1437, 16] width 56 height 22
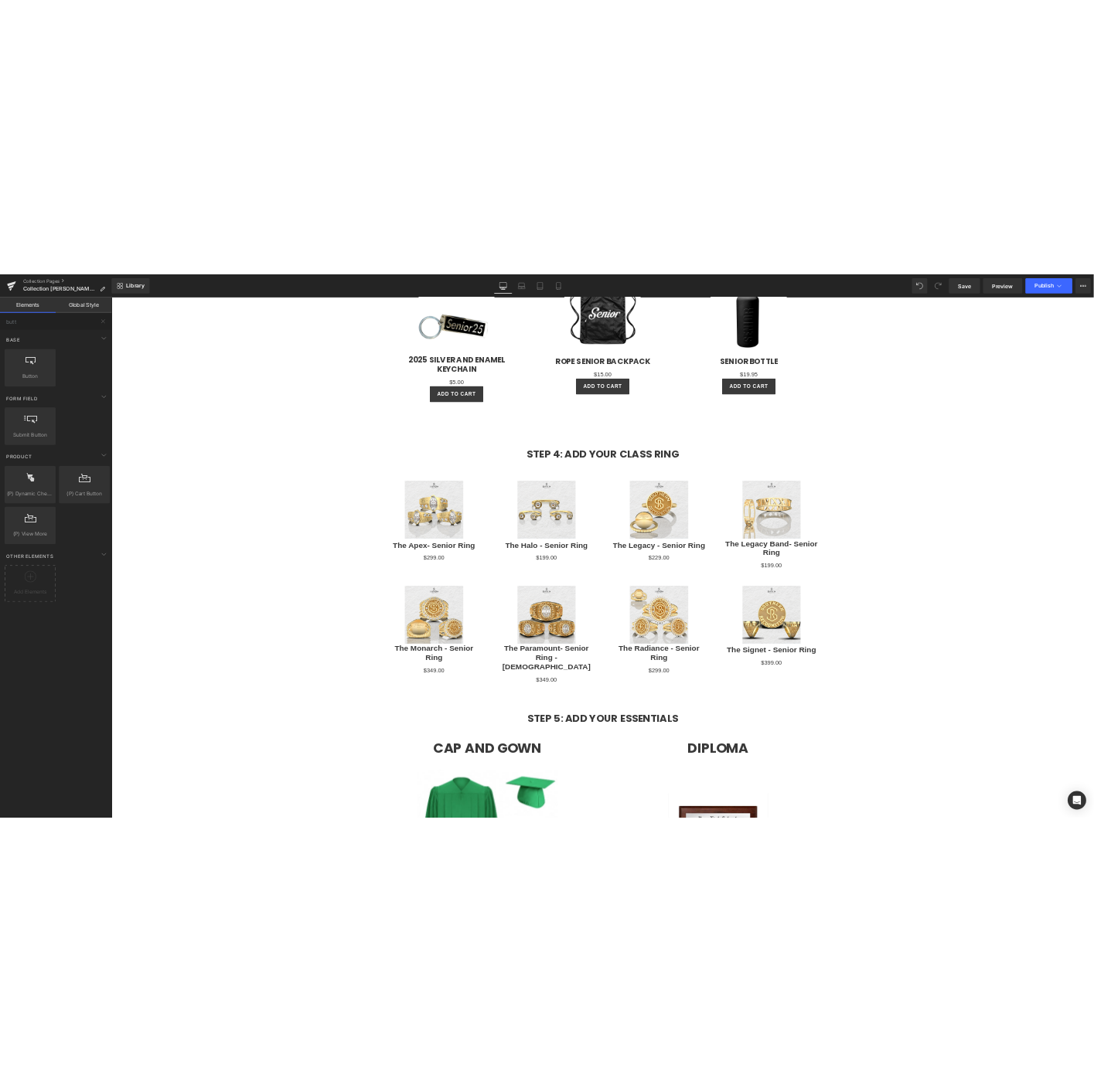
scroll to position [3219, 0]
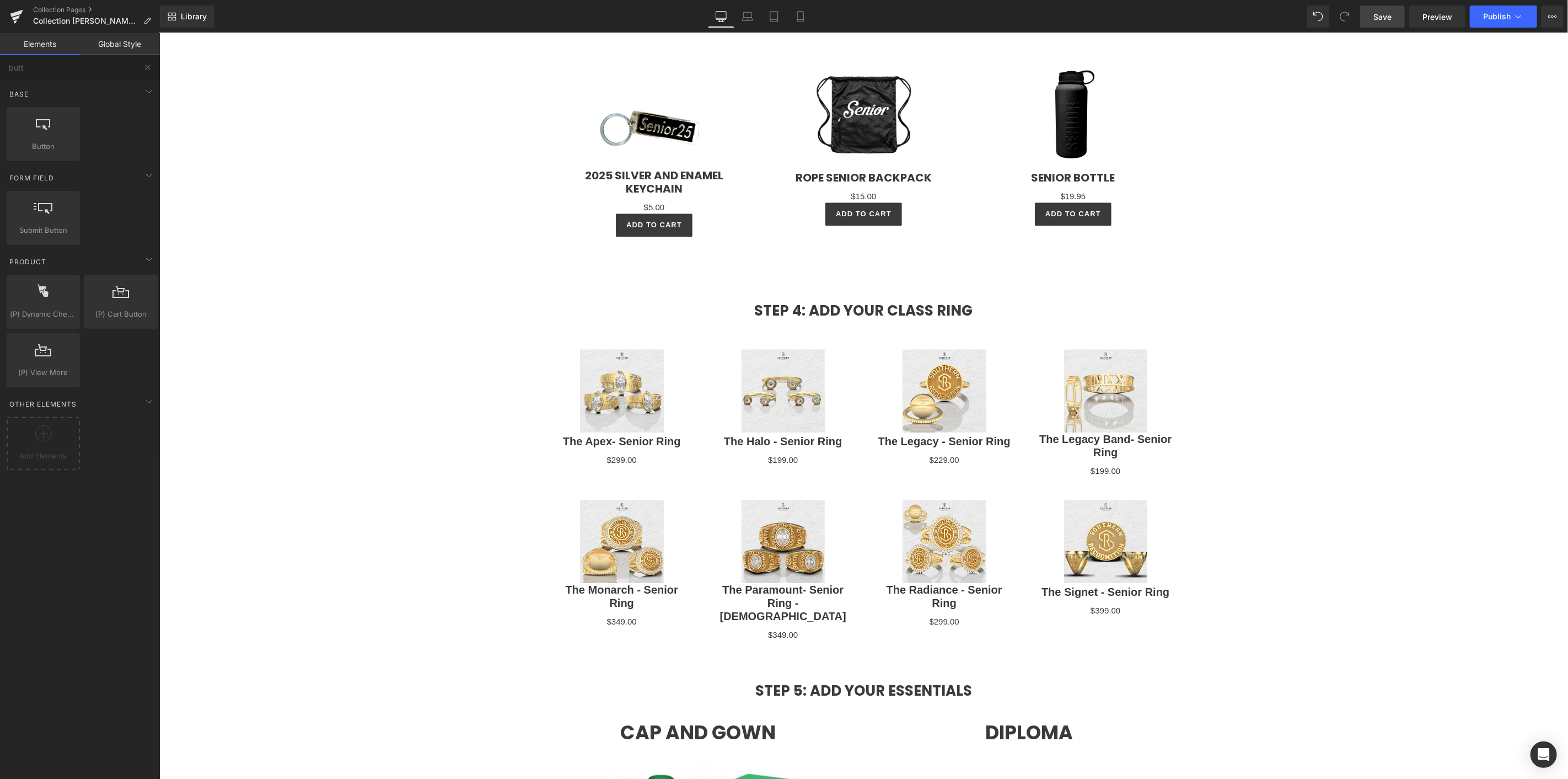
drag, startPoint x: 1385, startPoint y: 23, endPoint x: 197, endPoint y: 401, distance: 1246.7
click at [1385, 23] on link "Save" at bounding box center [1382, 16] width 44 height 22
click at [1442, 16] on span "Preview" at bounding box center [1437, 16] width 30 height 12
click at [1390, 20] on span "Save" at bounding box center [1382, 16] width 18 height 12
click at [609, 511] on img at bounding box center [621, 541] width 84 height 84
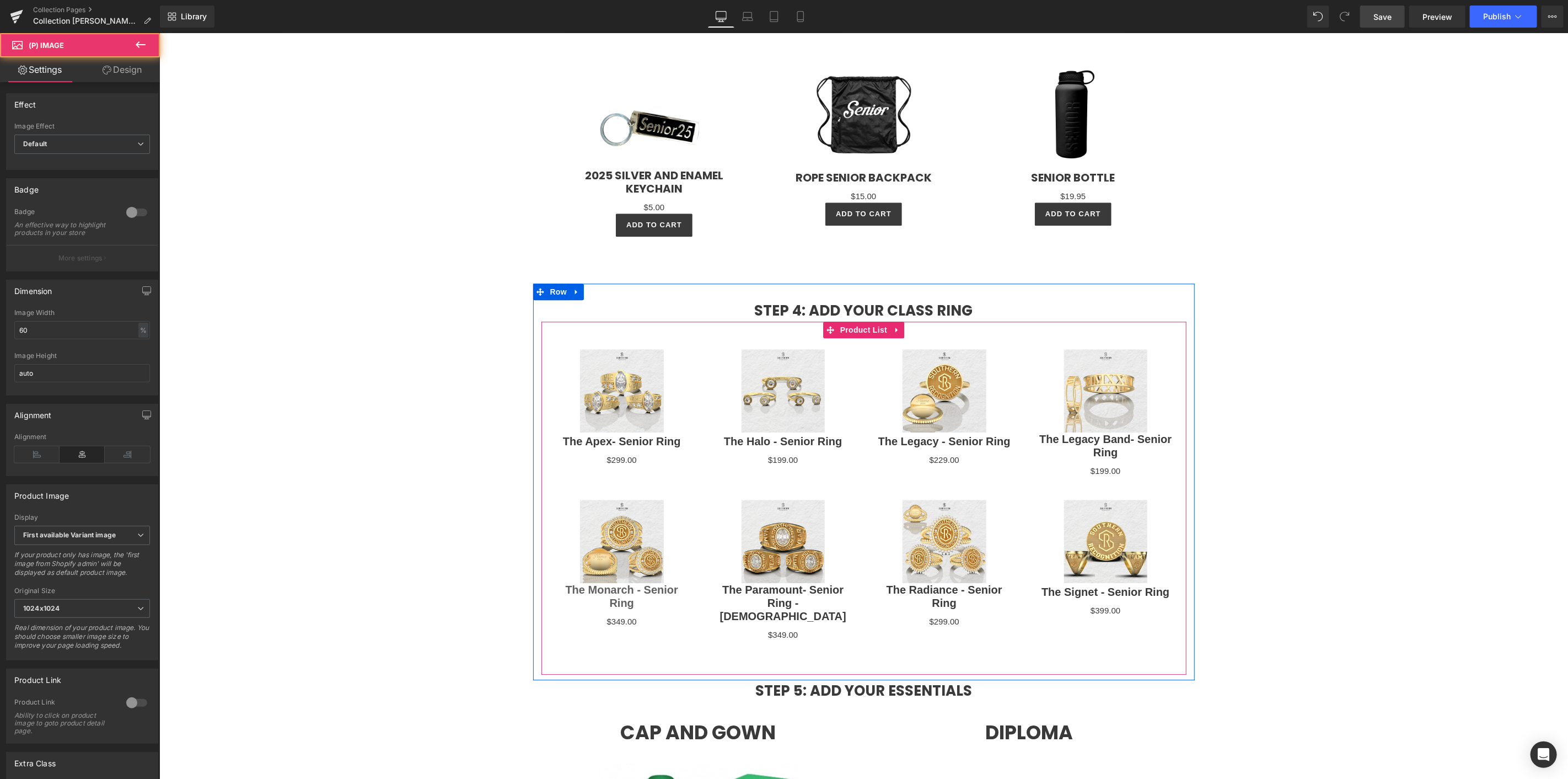
click at [607, 583] on link "The Monarch - Senior Ring" at bounding box center [621, 595] width 139 height 26
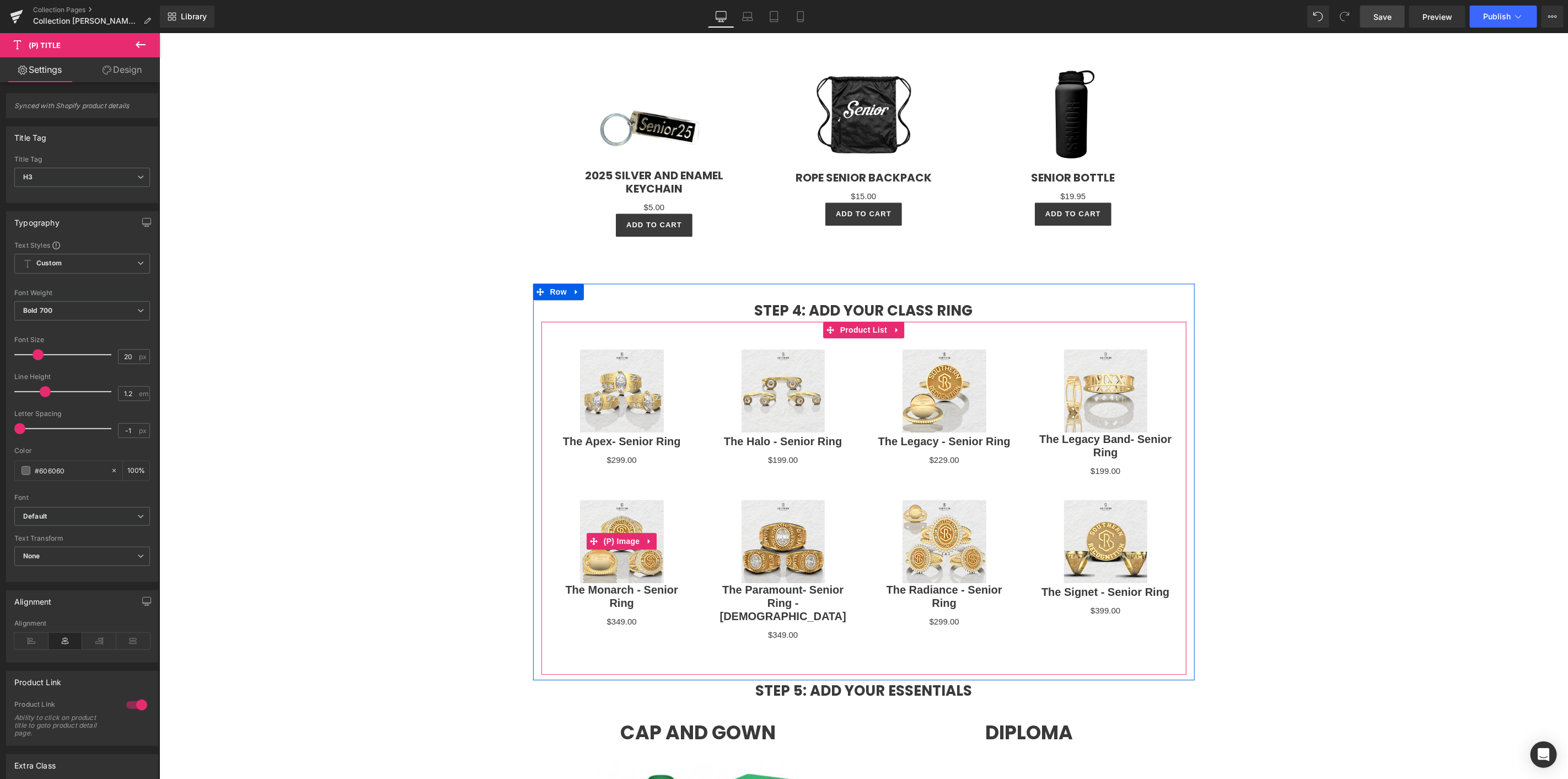
click at [595, 515] on img at bounding box center [621, 541] width 84 height 84
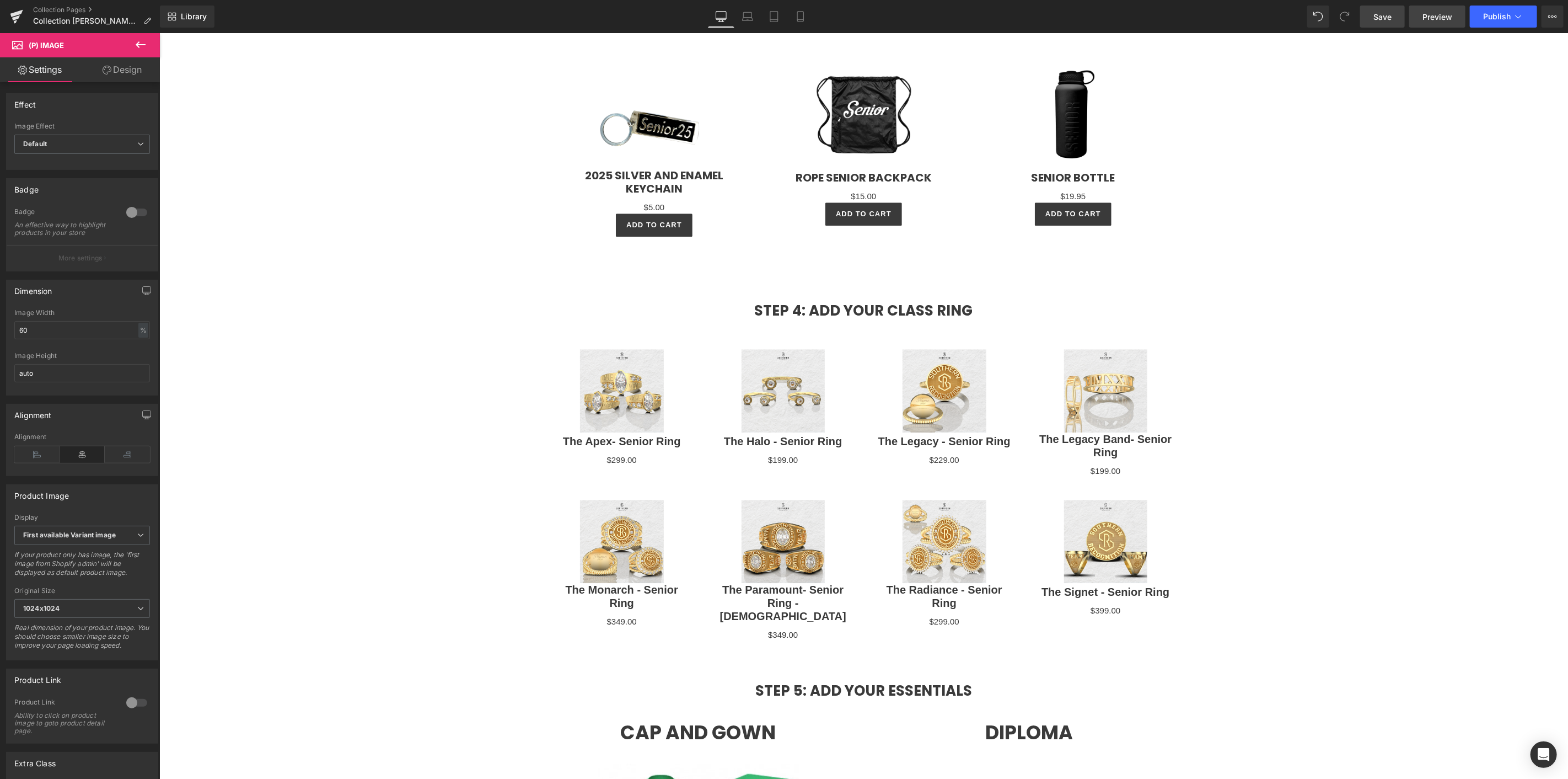
click at [1452, 13] on span "Preview" at bounding box center [1437, 16] width 30 height 12
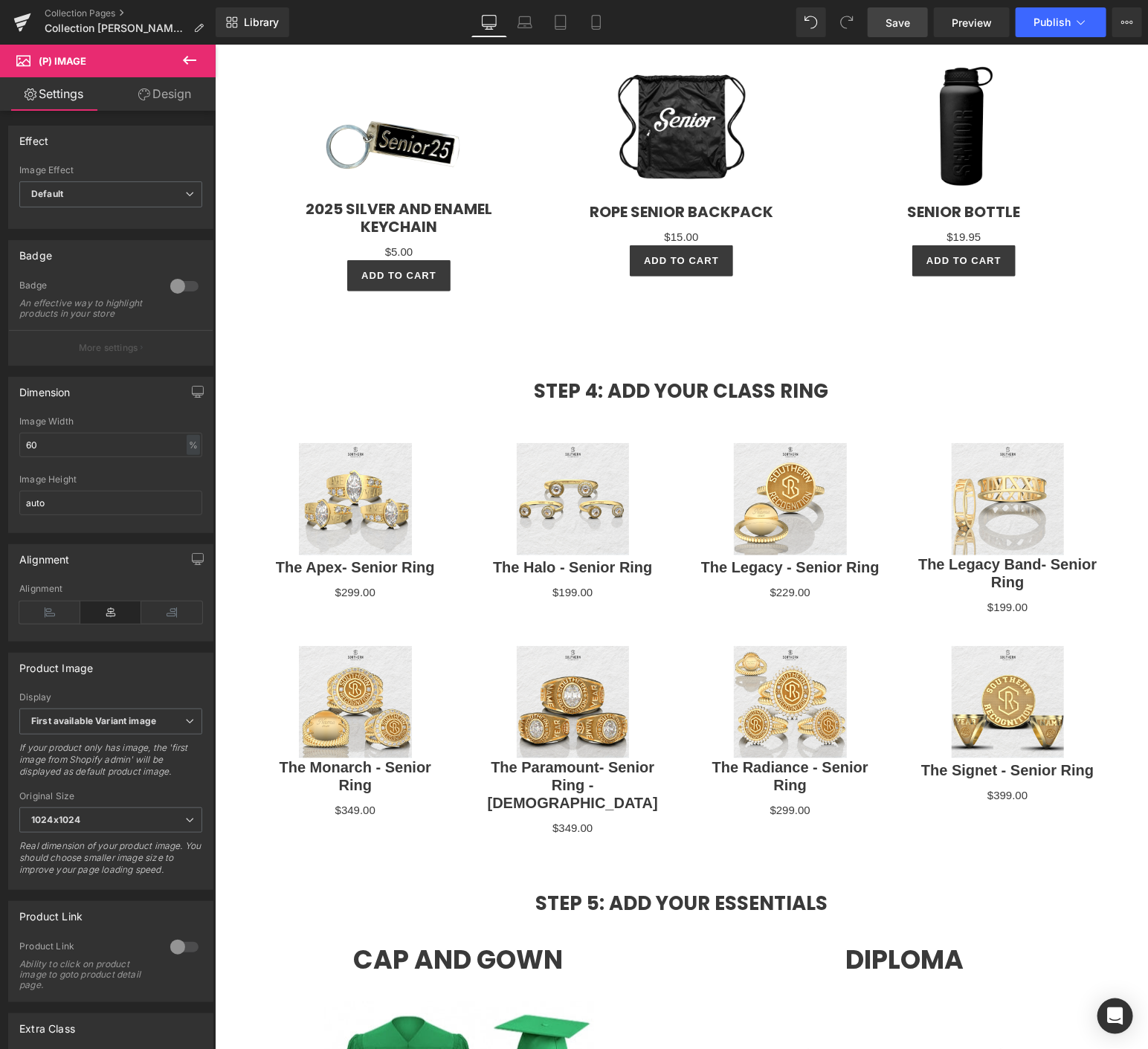
scroll to position [2840, 0]
